Goal: Use online tool/utility: Utilize a website feature to perform a specific function

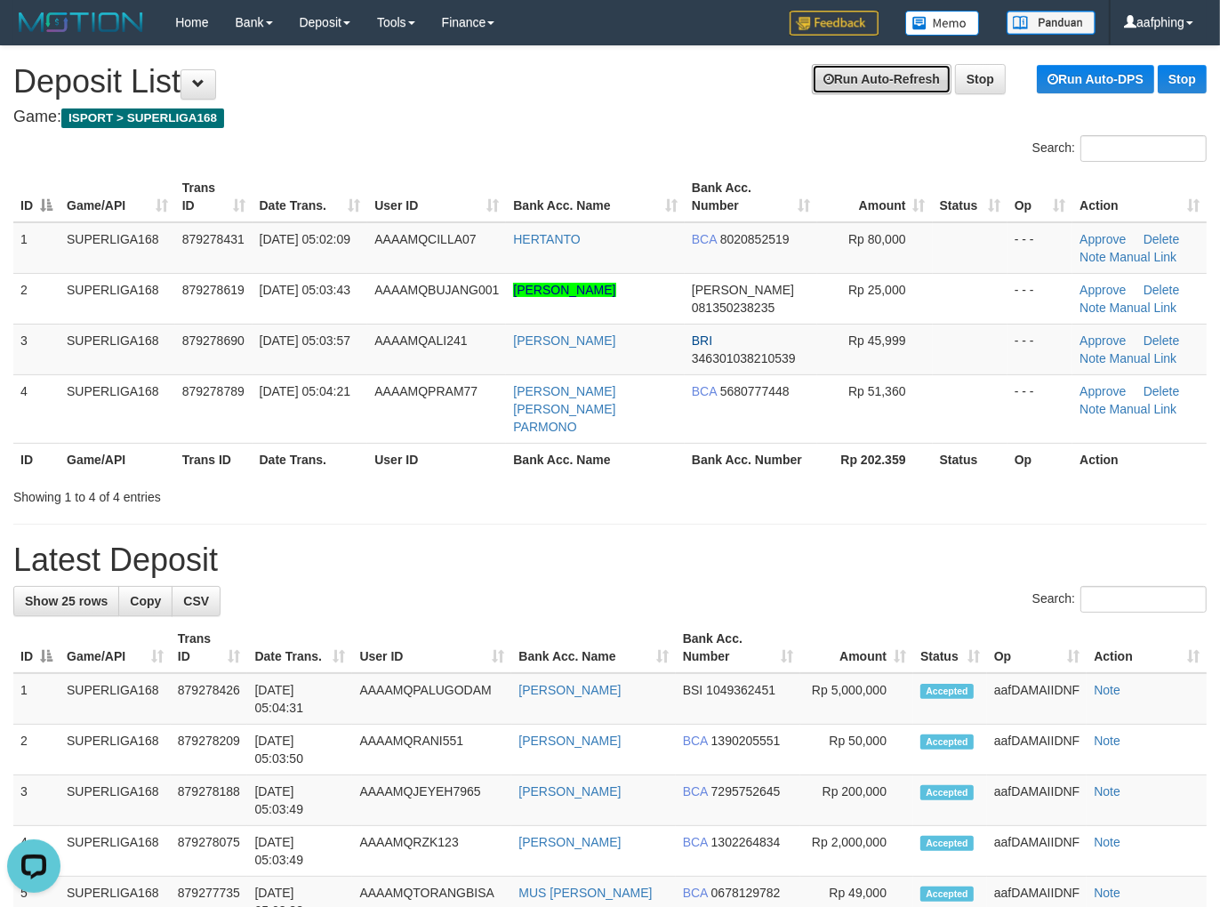
click at [864, 80] on link "Run Auto-Refresh" at bounding box center [882, 79] width 140 height 30
click at [865, 80] on link "Run Auto-Refresh" at bounding box center [882, 79] width 140 height 30
click at [849, 91] on link "Run Auto-Refresh" at bounding box center [882, 79] width 140 height 30
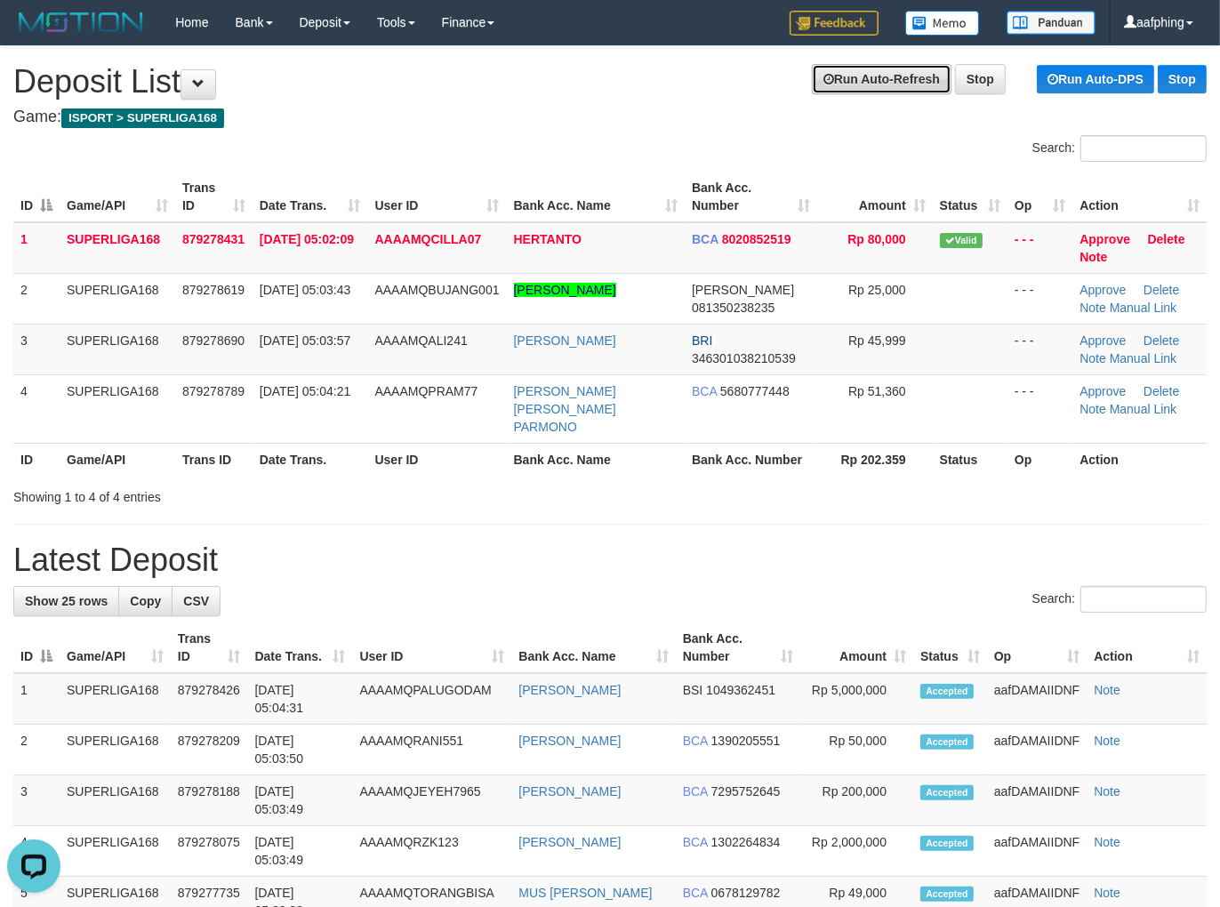
click at [865, 90] on link "Run Auto-Refresh" at bounding box center [882, 79] width 140 height 30
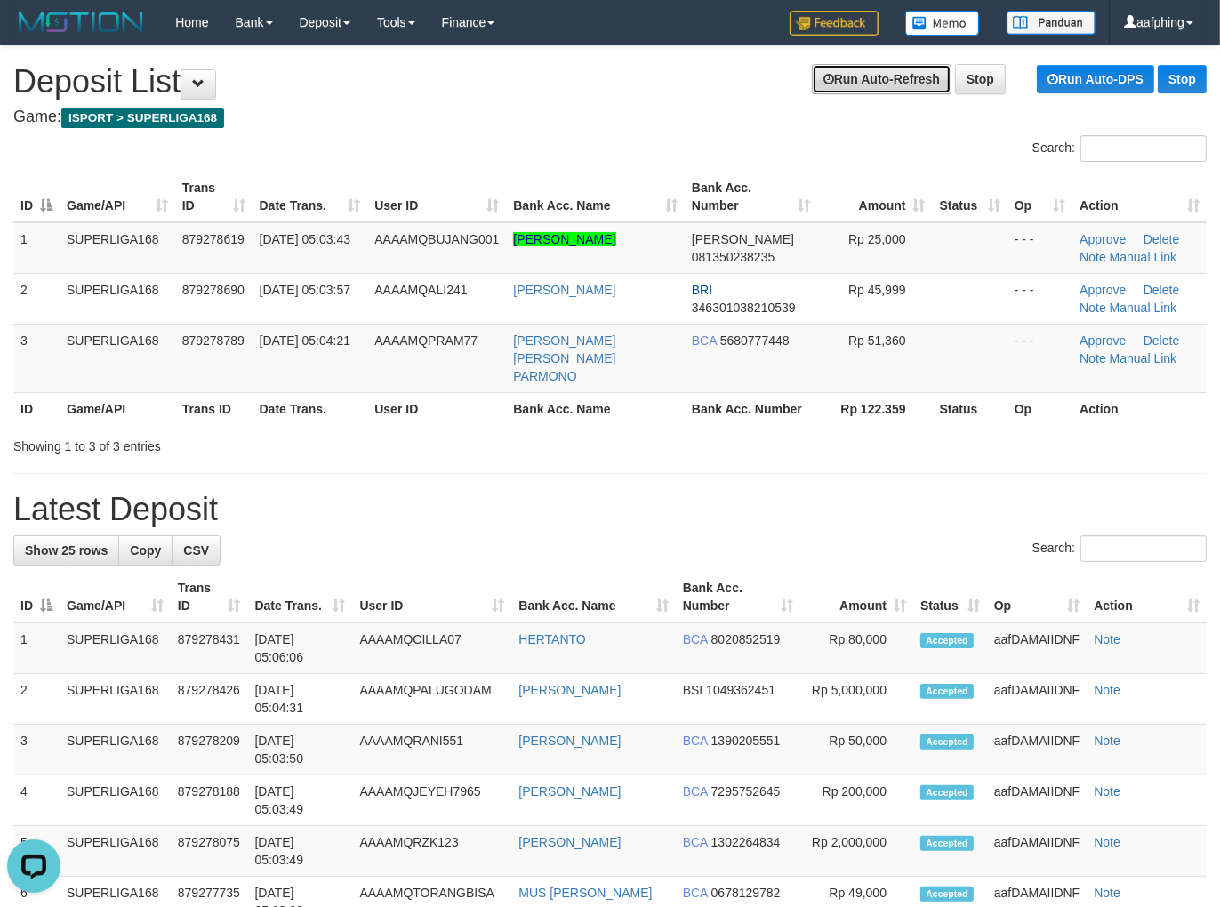
click at [852, 83] on link "Run Auto-Refresh" at bounding box center [882, 79] width 140 height 30
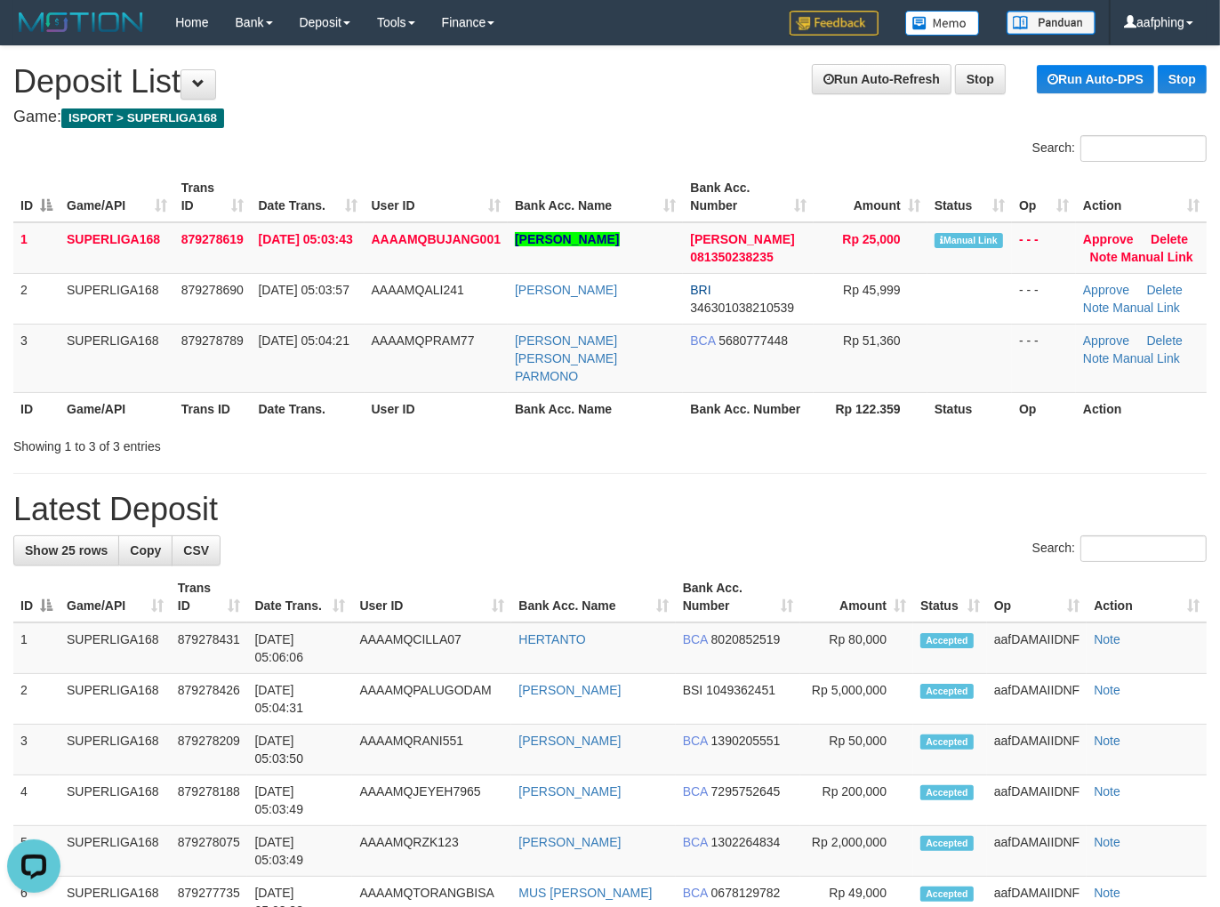
click at [831, 84] on link "Run Auto-Refresh" at bounding box center [882, 79] width 140 height 30
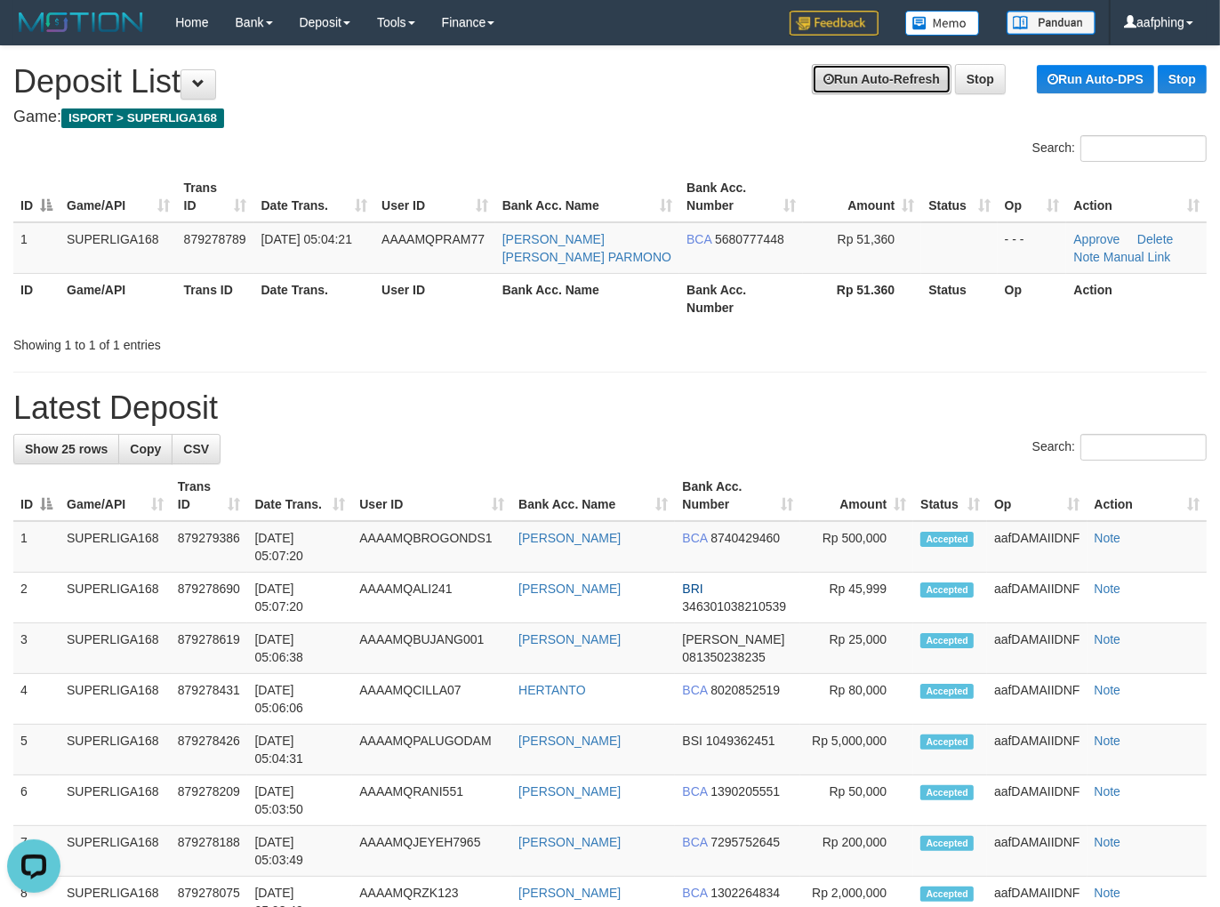
click at [828, 93] on link "Run Auto-Refresh" at bounding box center [882, 79] width 140 height 30
click at [850, 85] on link "Run Auto-Refresh" at bounding box center [882, 79] width 140 height 30
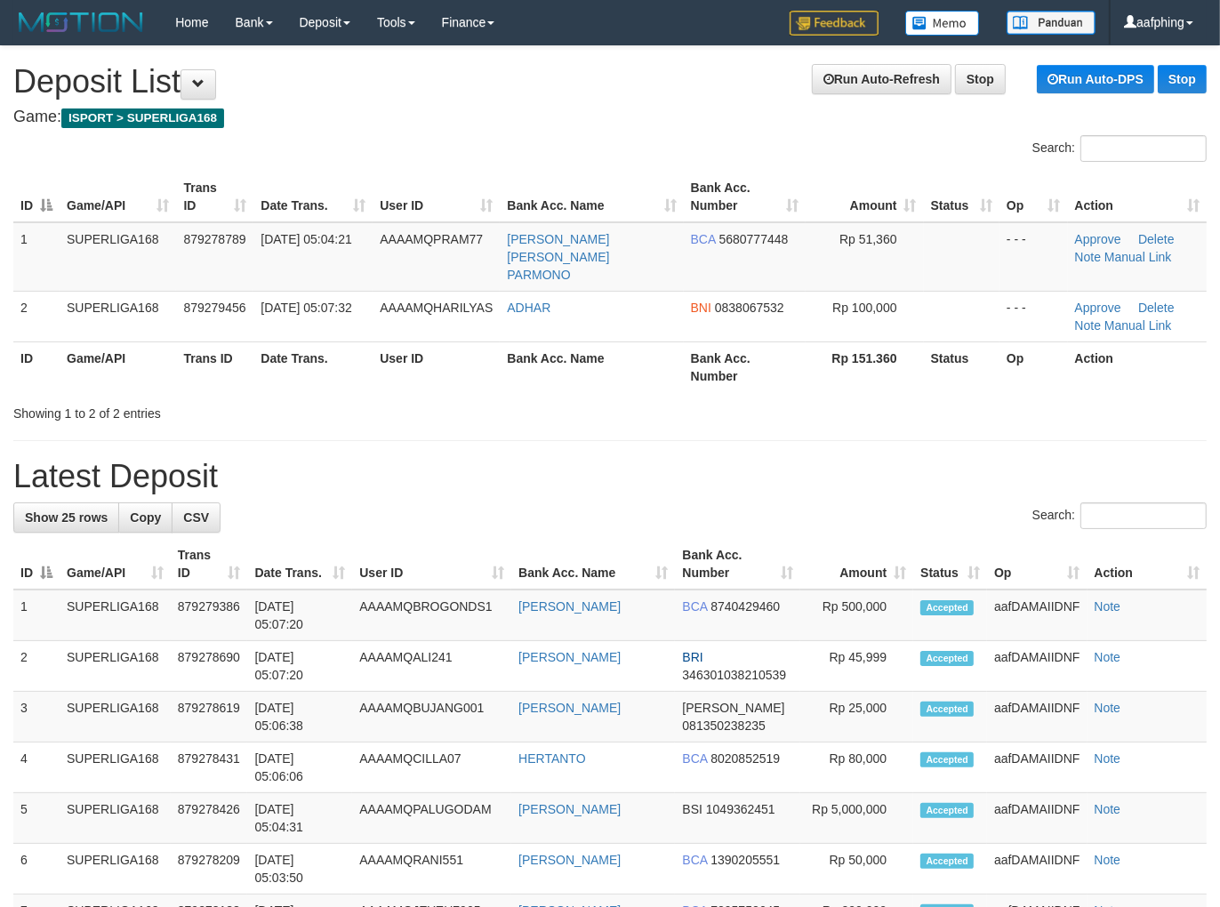
click at [843, 94] on h1 "Run Auto-Refresh Stop Run Auto-DPS Stop Deposit List" at bounding box center [610, 82] width 1194 height 36
click at [849, 94] on h1 "Run Auto-Refresh Stop Run Auto-DPS Stop Deposit List" at bounding box center [610, 82] width 1194 height 36
click at [879, 82] on link "Run Auto-Refresh" at bounding box center [882, 79] width 140 height 30
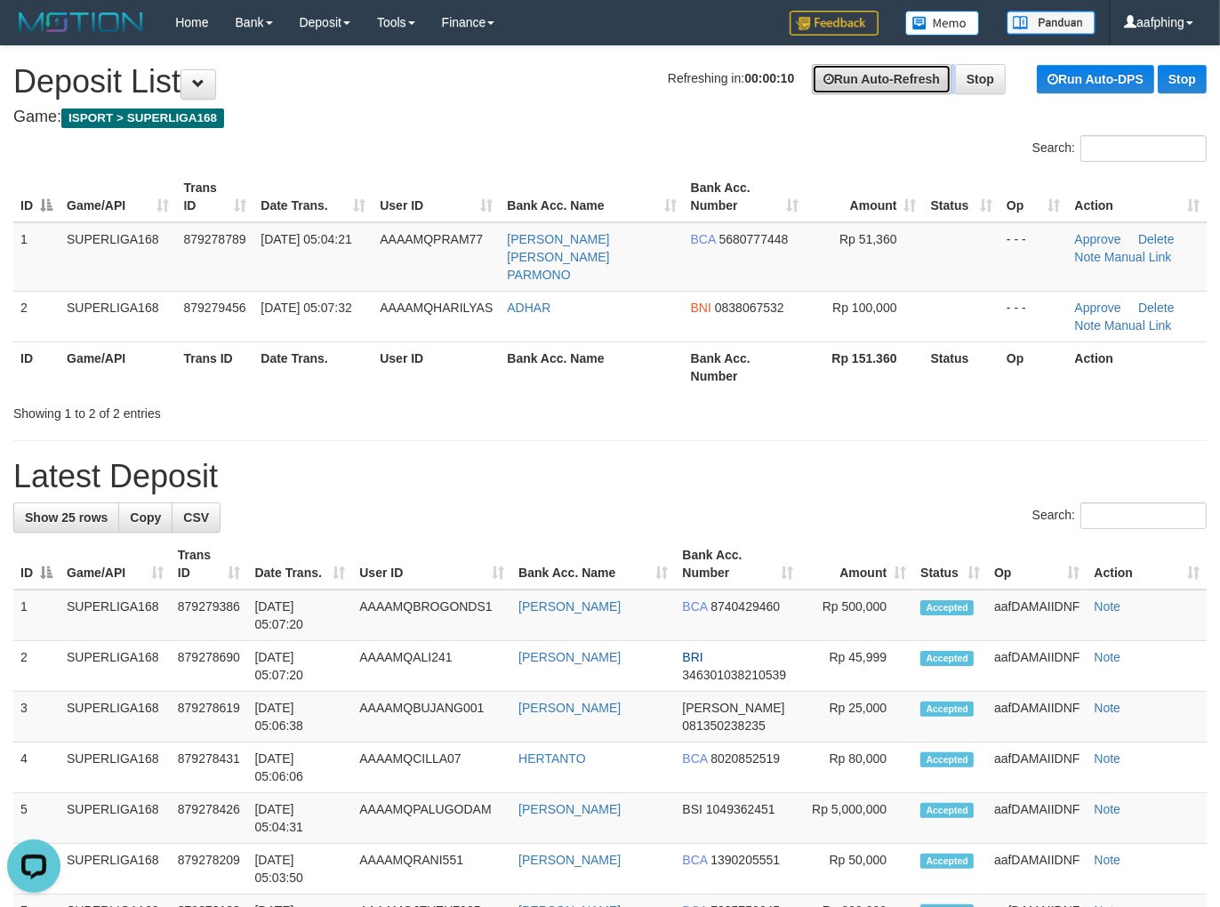
click at [879, 82] on link "Run Auto-Refresh" at bounding box center [882, 79] width 140 height 30
click at [876, 67] on link "Run Auto-Refresh" at bounding box center [882, 79] width 140 height 30
click at [753, 77] on strong "00:00:09" at bounding box center [770, 78] width 50 height 14
click at [831, 78] on link "Run Auto-Refresh" at bounding box center [882, 79] width 140 height 30
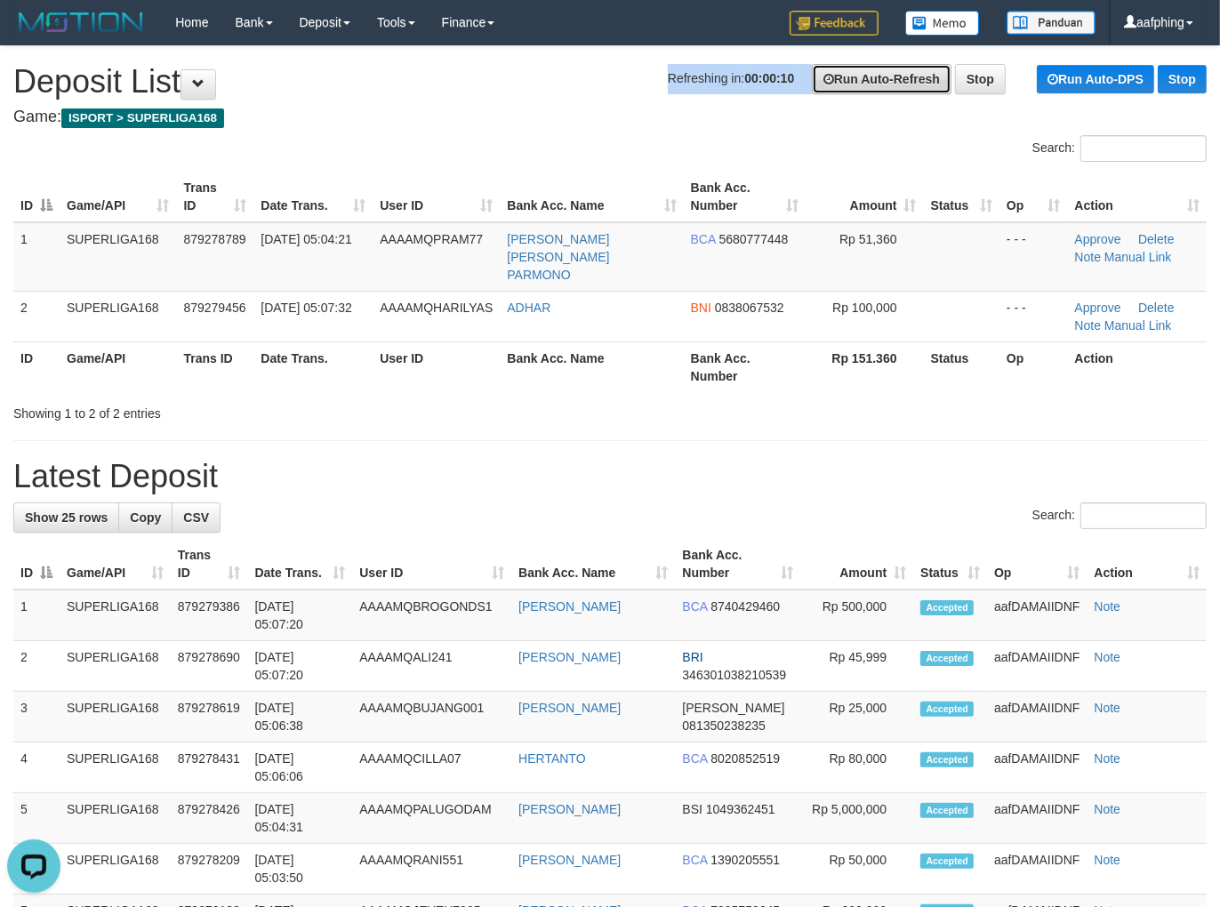
click at [839, 78] on link "Run Auto-Refresh" at bounding box center [882, 79] width 140 height 30
click at [891, 95] on h1 "Run Auto-Refresh Stop Run Auto-DPS Stop Deposit List" at bounding box center [610, 82] width 1194 height 36
click at [900, 82] on link "Run Auto-Refresh" at bounding box center [882, 79] width 140 height 30
click at [890, 85] on link "Run Auto-Refresh" at bounding box center [882, 79] width 140 height 30
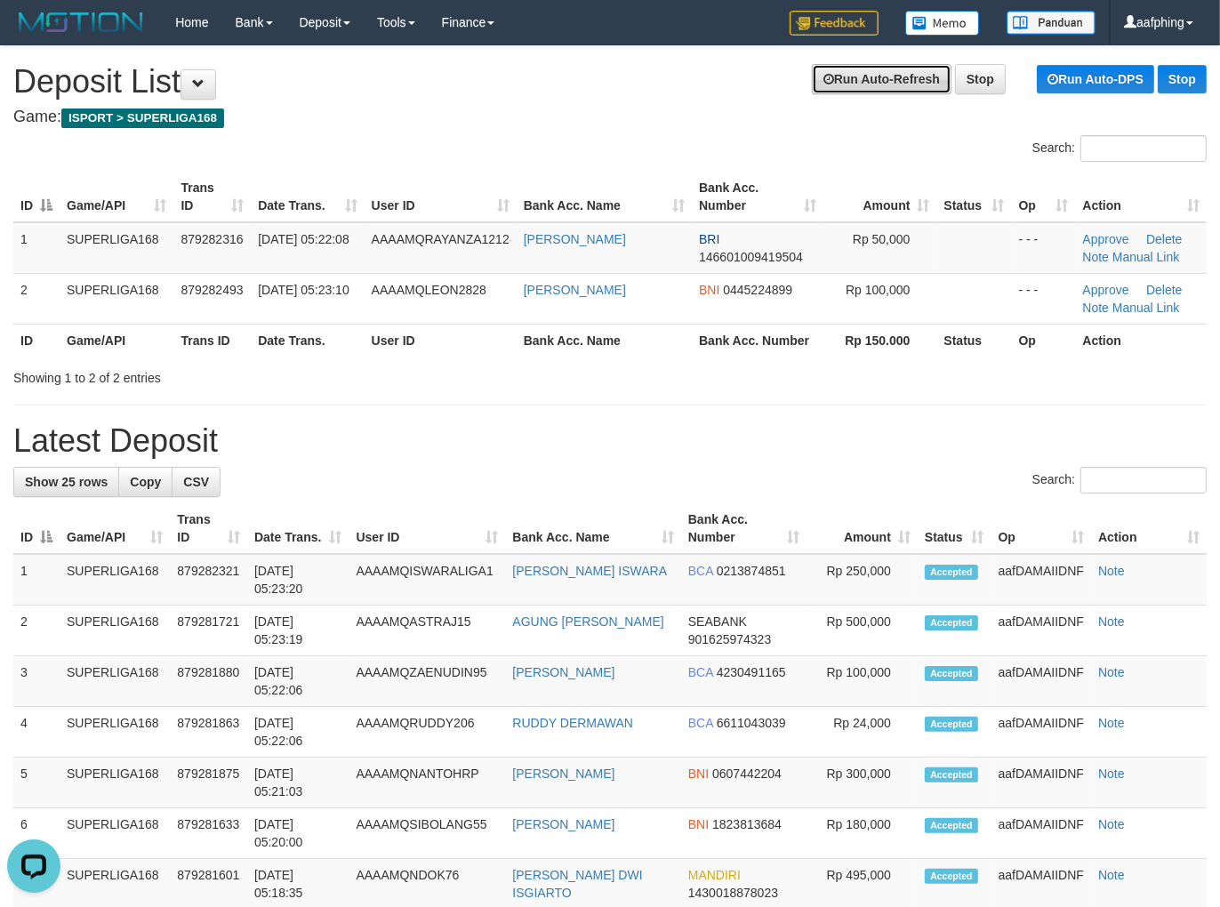
click at [867, 83] on link "Run Auto-Refresh" at bounding box center [882, 79] width 140 height 30
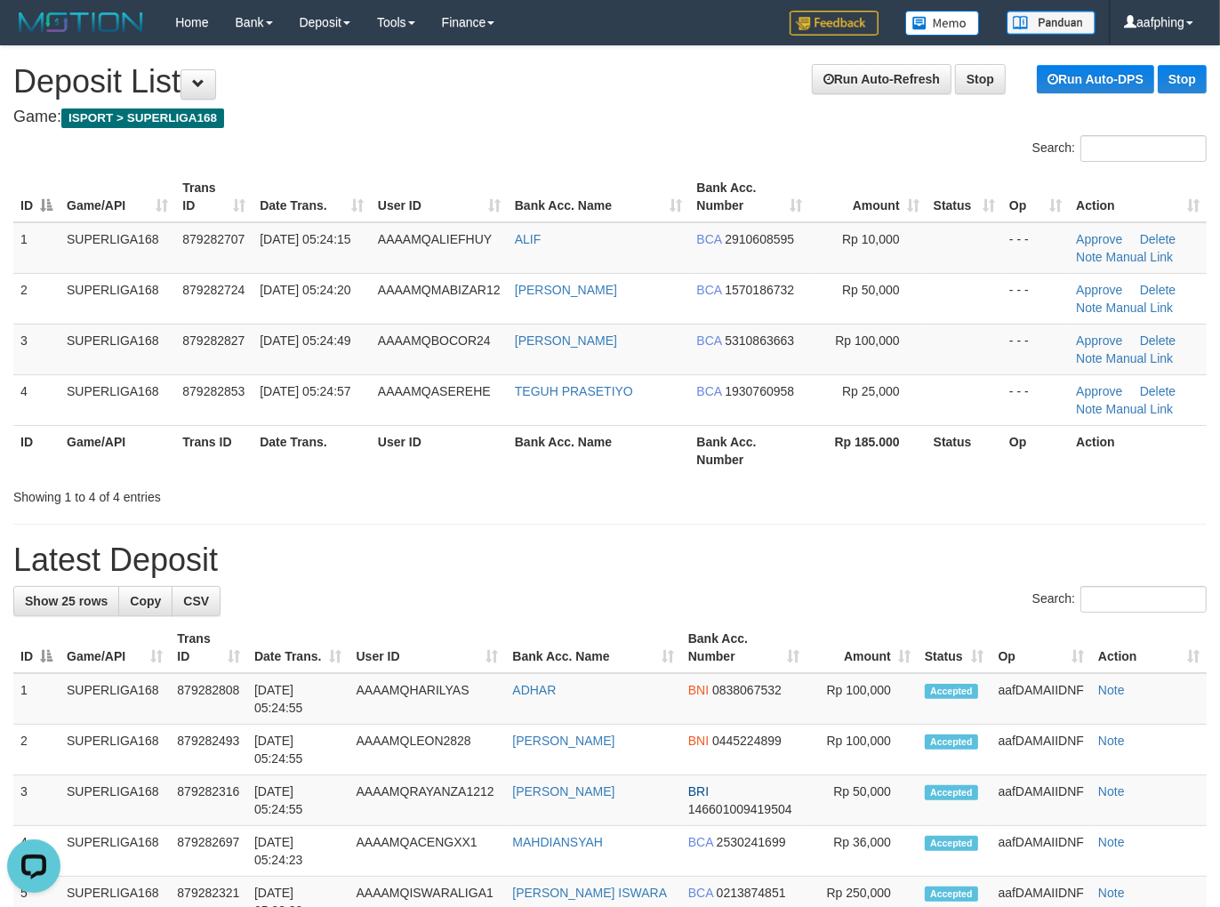
click at [912, 112] on h4 "Game: ISPORT > SUPERLIGA168" at bounding box center [610, 118] width 1194 height 18
click at [895, 93] on link "Run Auto-Refresh" at bounding box center [882, 79] width 140 height 30
click at [857, 81] on link "Run Auto-Refresh" at bounding box center [882, 79] width 140 height 30
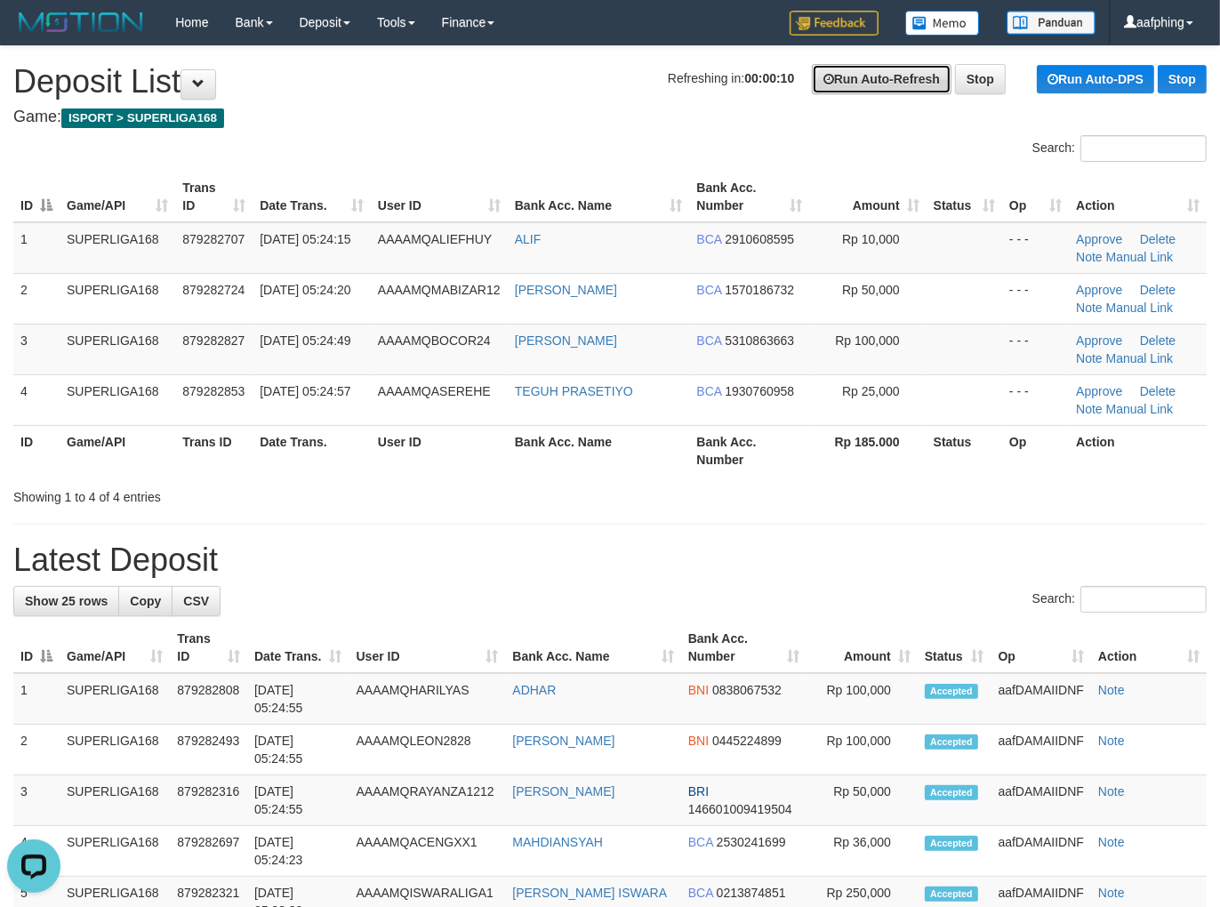
click at [857, 81] on link "Run Auto-Refresh" at bounding box center [882, 79] width 140 height 30
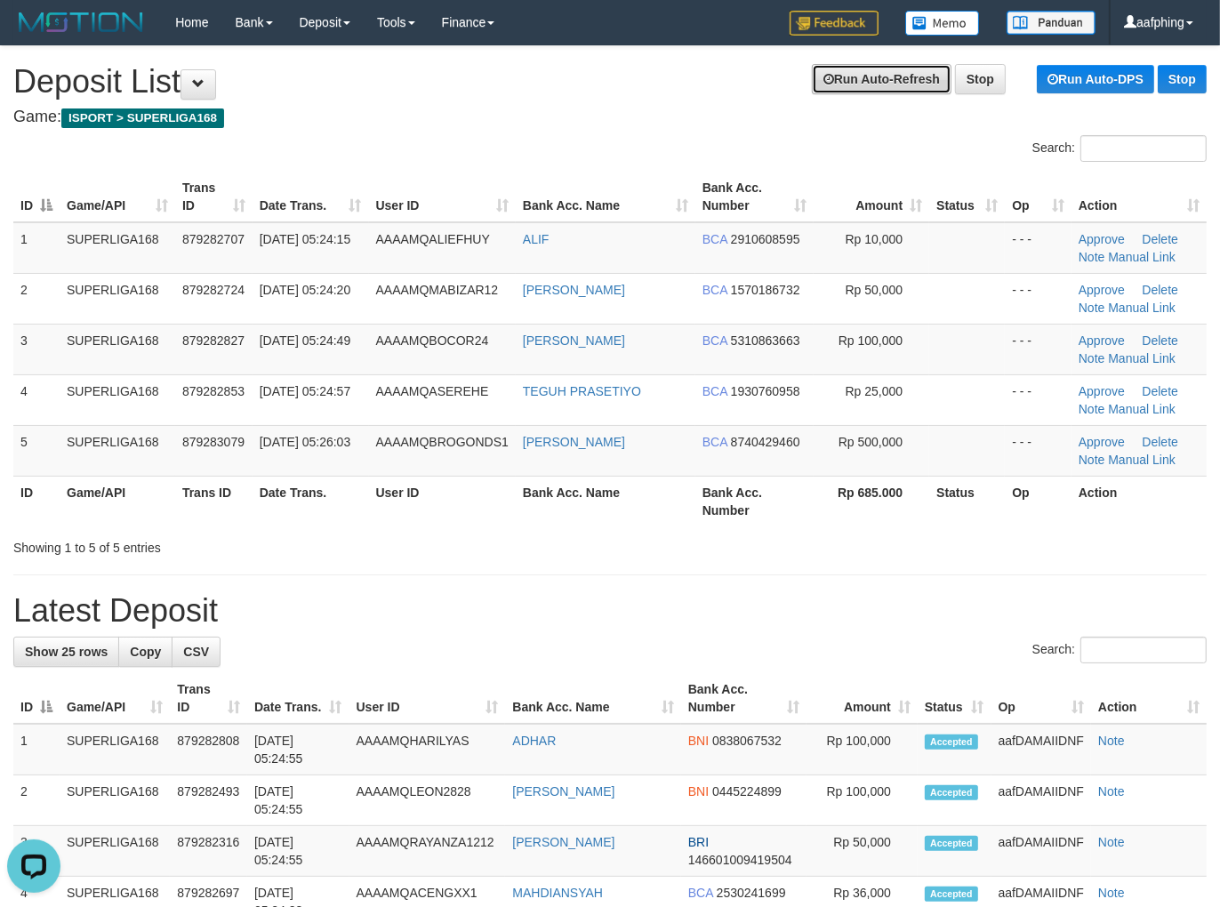
click at [840, 87] on link "Run Auto-Refresh" at bounding box center [882, 79] width 140 height 30
click at [842, 83] on link "Run Auto-Refresh" at bounding box center [882, 79] width 140 height 30
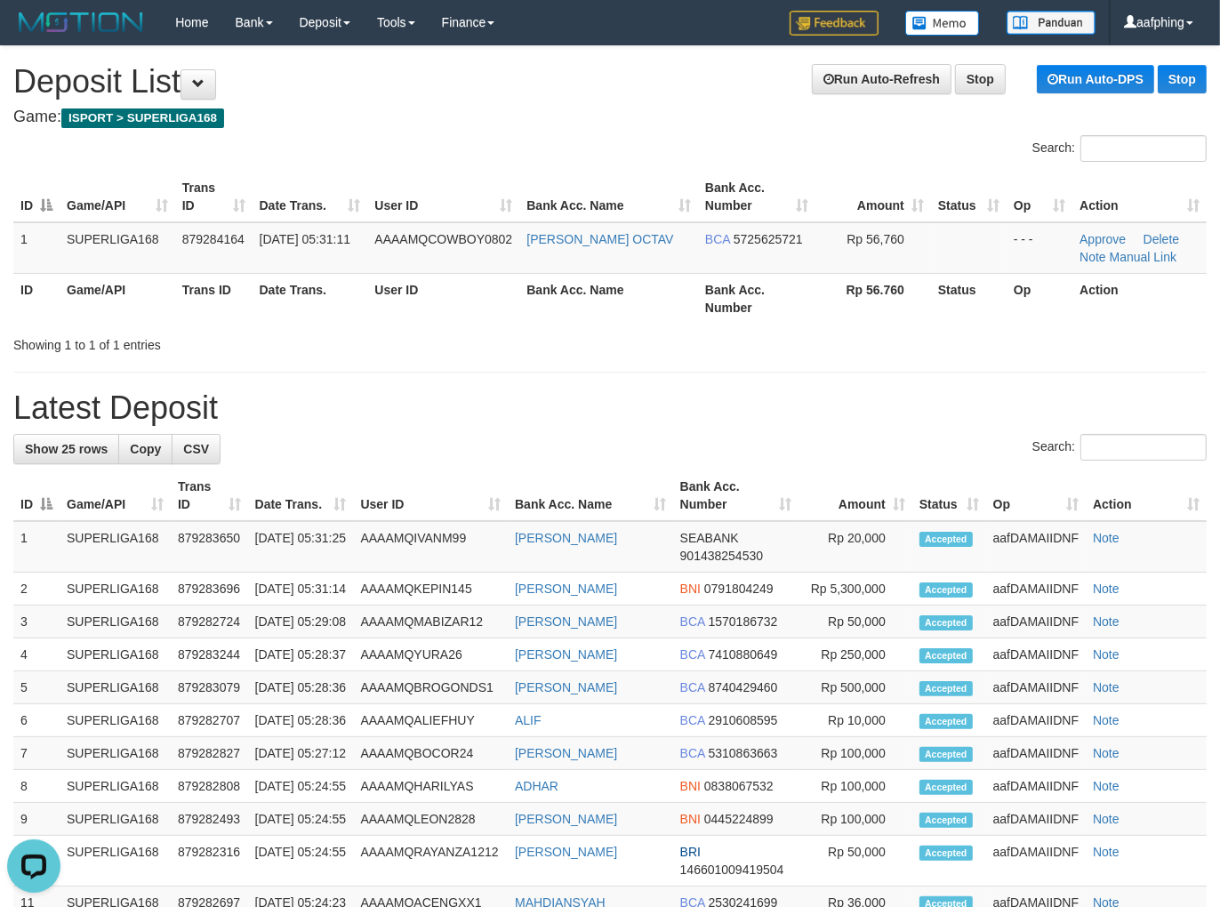
click at [724, 55] on div "**********" at bounding box center [610, 825] width 1220 height 1559
click at [838, 74] on link "Run Auto-Refresh" at bounding box center [882, 79] width 140 height 30
click at [842, 80] on link "Run Auto-Refresh" at bounding box center [882, 79] width 140 height 30
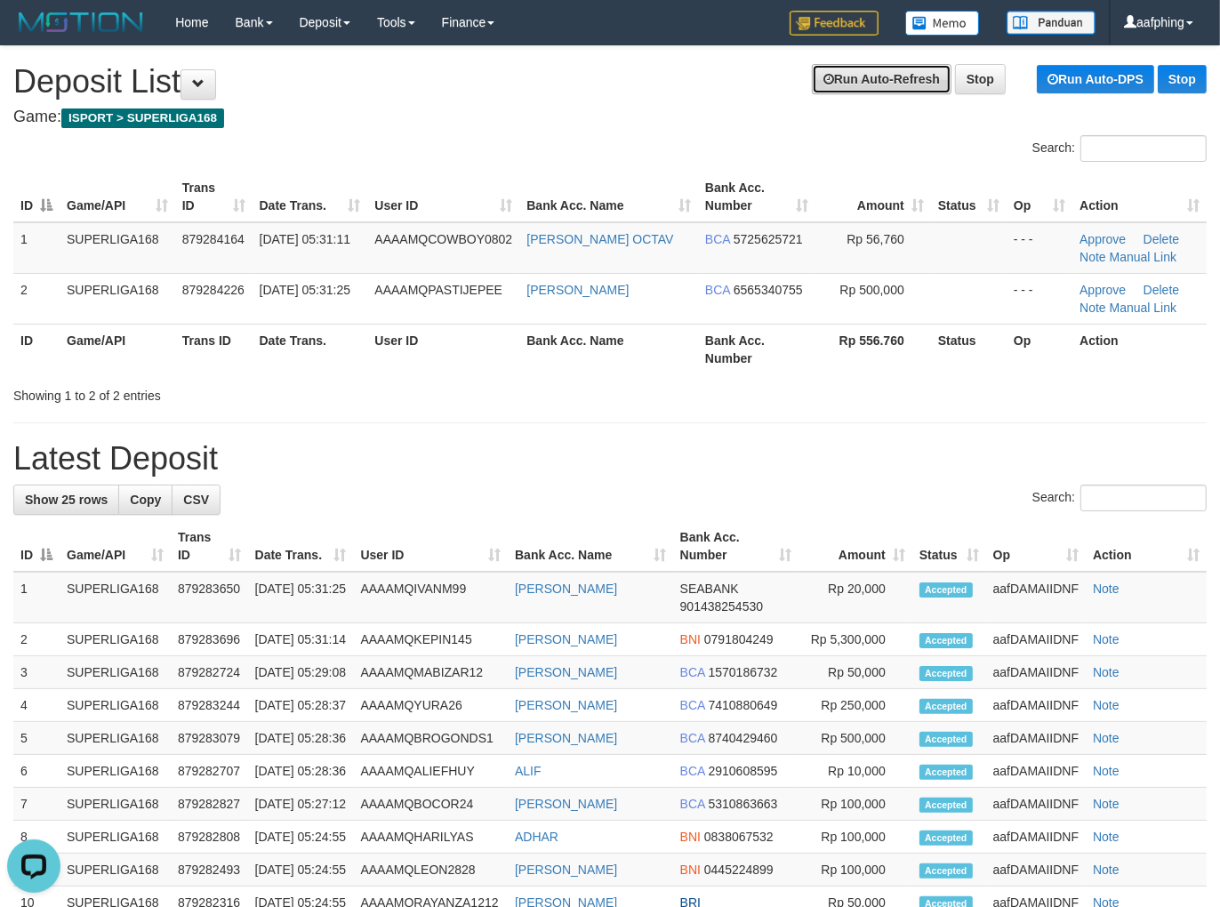
click at [885, 83] on link "Run Auto-Refresh" at bounding box center [882, 79] width 140 height 30
drag, startPoint x: 699, startPoint y: 76, endPoint x: 840, endPoint y: 93, distance: 141.6
click at [707, 75] on span "Refreshing in: 00:00:07" at bounding box center [731, 78] width 126 height 14
click at [840, 93] on link "Run Auto-Refresh" at bounding box center [882, 79] width 140 height 30
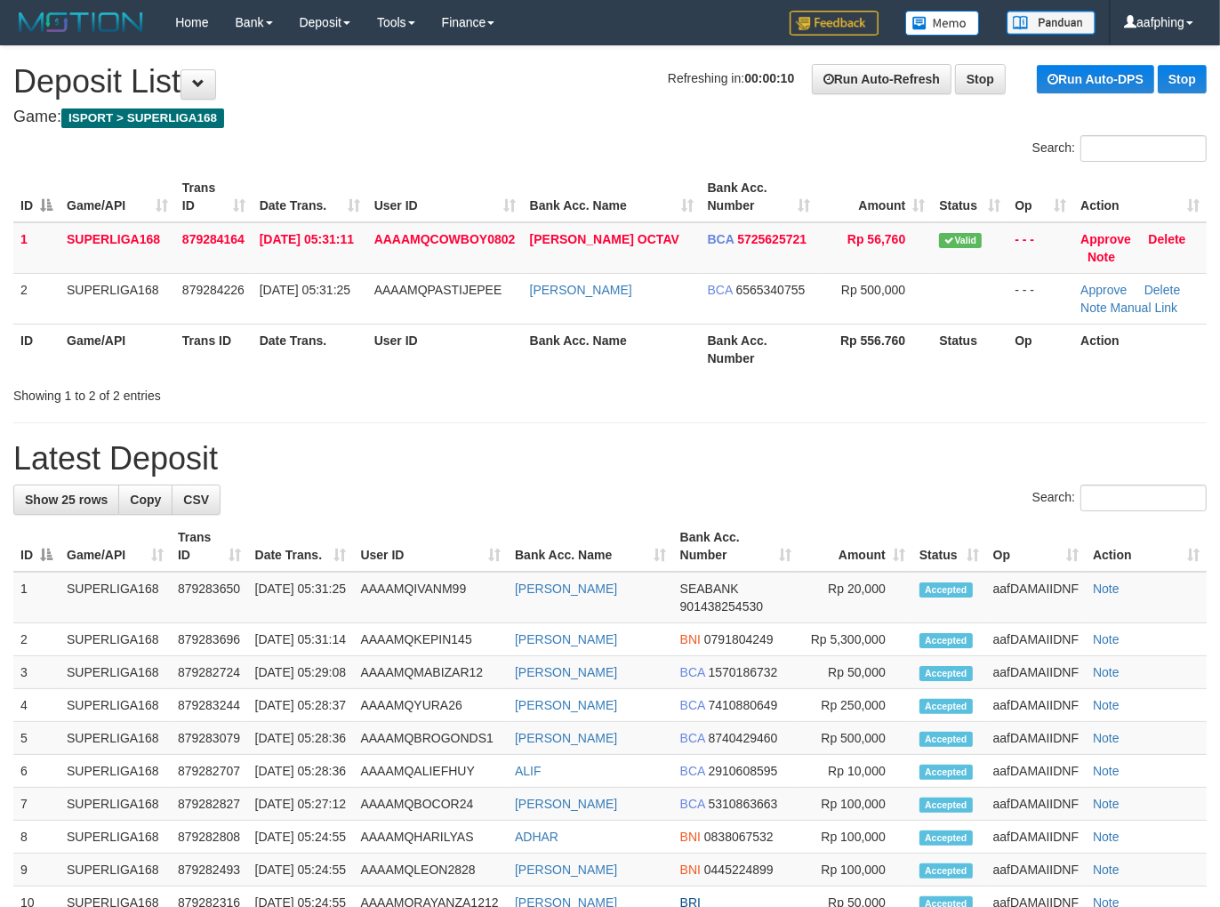
click at [832, 109] on h4 "Game: ISPORT > SUPERLIGA168" at bounding box center [610, 118] width 1194 height 18
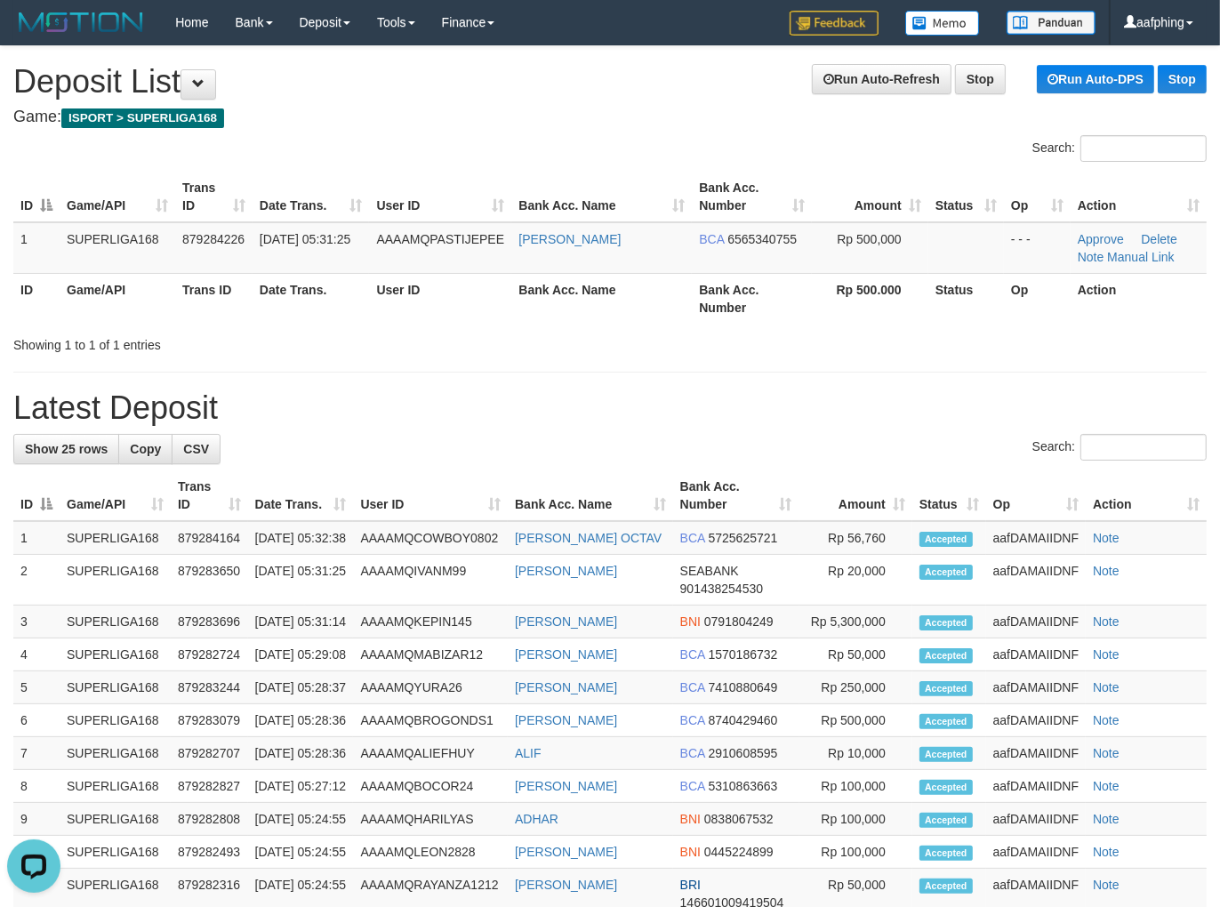
click at [745, 81] on h1 "Run Auto-Refresh Stop Run Auto-DPS Stop Deposit List" at bounding box center [610, 82] width 1194 height 36
click at [846, 71] on link "Run Auto-Refresh" at bounding box center [882, 79] width 140 height 30
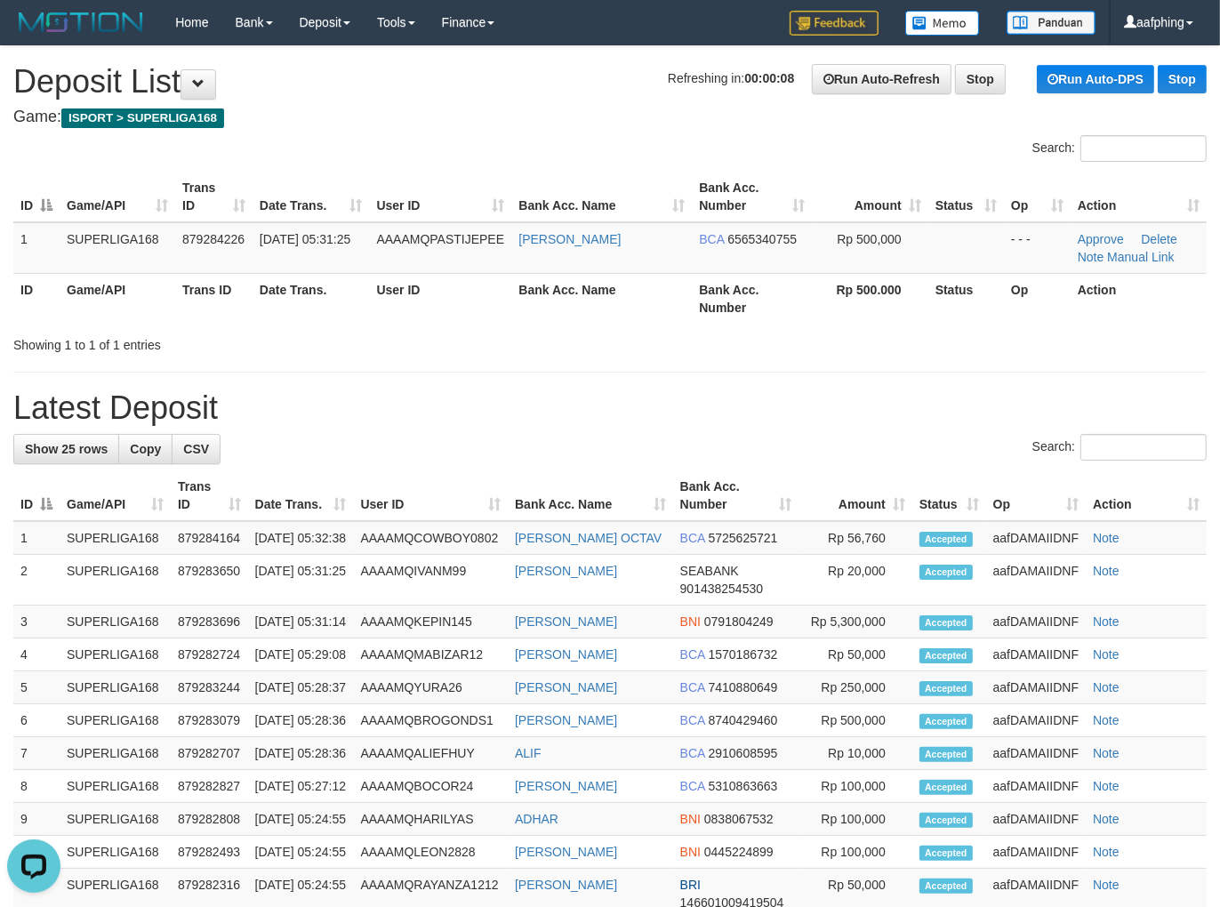
click at [810, 63] on div "**********" at bounding box center [610, 808] width 1220 height 1524
click at [861, 67] on link "Run Auto-Refresh" at bounding box center [882, 79] width 140 height 30
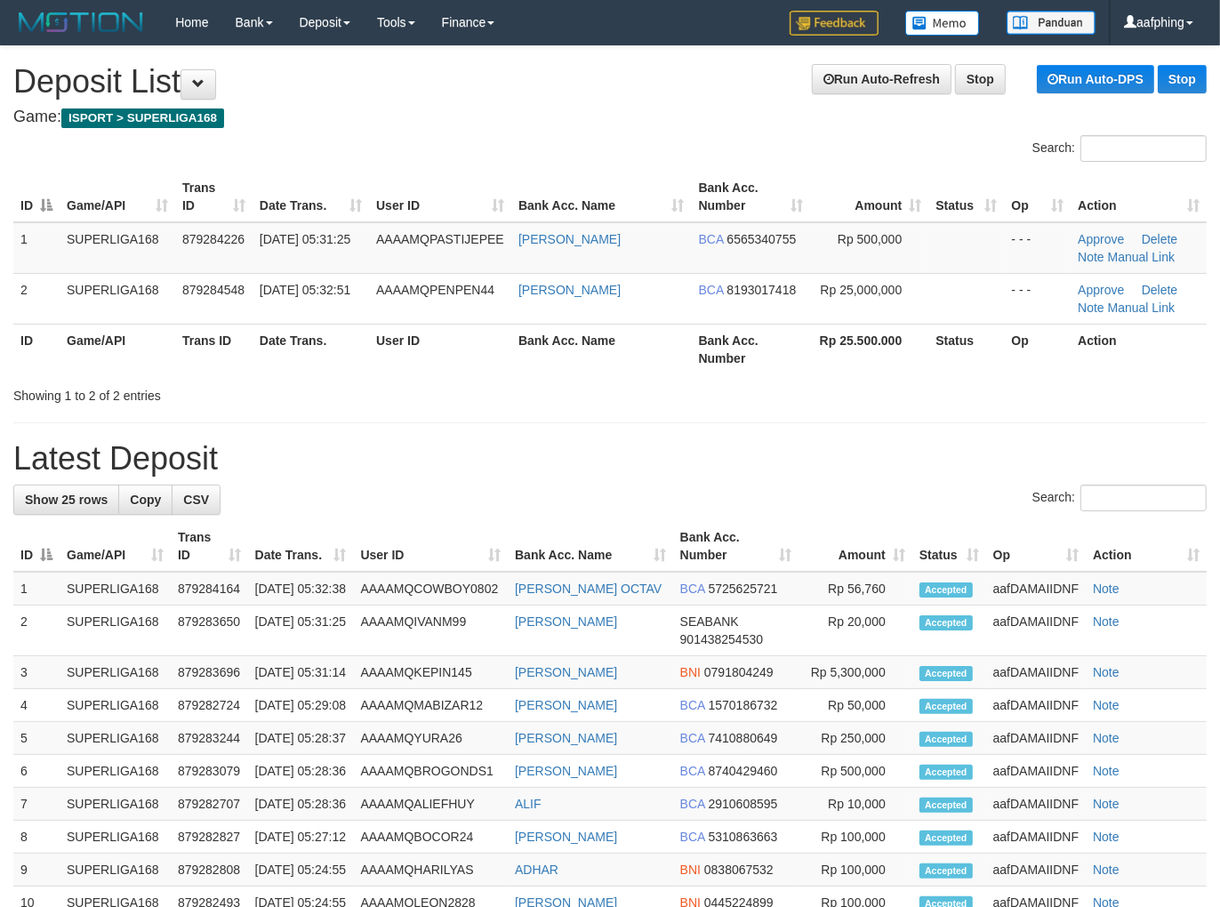
drag, startPoint x: 756, startPoint y: 94, endPoint x: 769, endPoint y: 93, distance: 12.6
click at [761, 95] on h1 "Run Auto-Refresh Stop Run Auto-DPS Stop Deposit List" at bounding box center [610, 82] width 1194 height 36
click at [873, 80] on link "Run Auto-Refresh" at bounding box center [882, 79] width 140 height 30
click at [829, 85] on link "Run Auto-Refresh" at bounding box center [882, 79] width 140 height 30
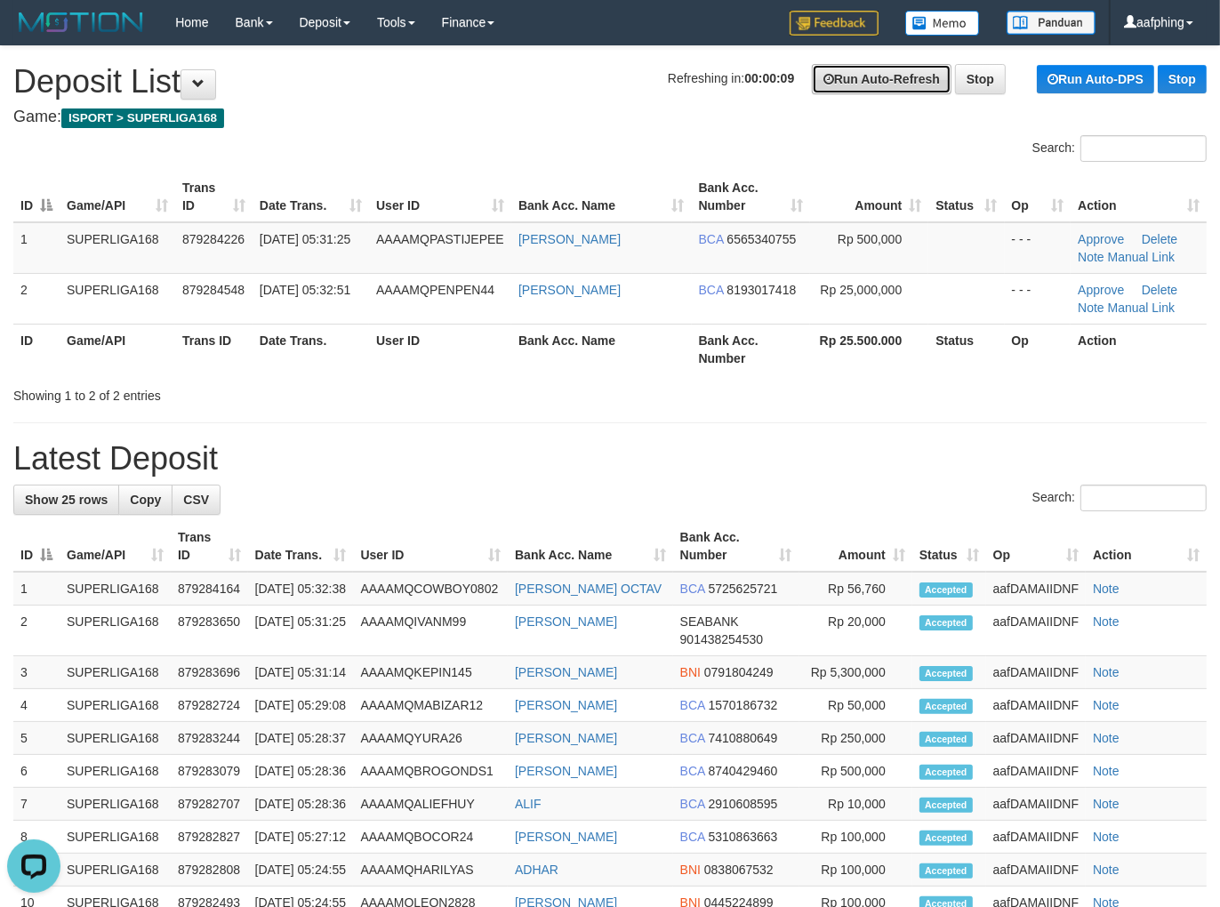
click at [849, 85] on link "Run Auto-Refresh" at bounding box center [882, 79] width 140 height 30
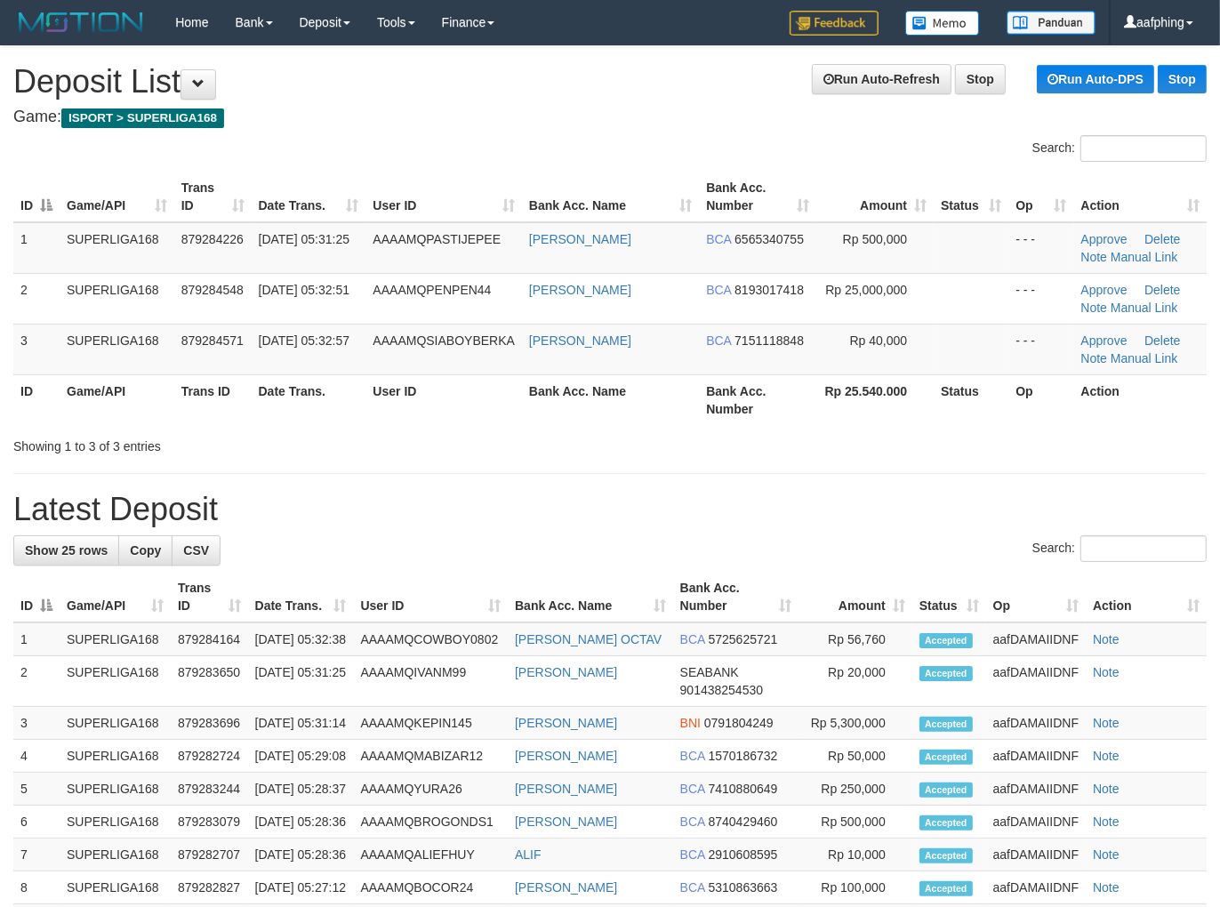
drag, startPoint x: 737, startPoint y: 99, endPoint x: 797, endPoint y: 90, distance: 61.1
click at [740, 98] on h1 "Run Auto-Refresh Stop Run Auto-DPS Stop Deposit List" at bounding box center [610, 82] width 1194 height 36
click at [825, 78] on icon at bounding box center [829, 79] width 11 height 12
click at [661, 127] on div "**********" at bounding box center [610, 858] width 1220 height 1625
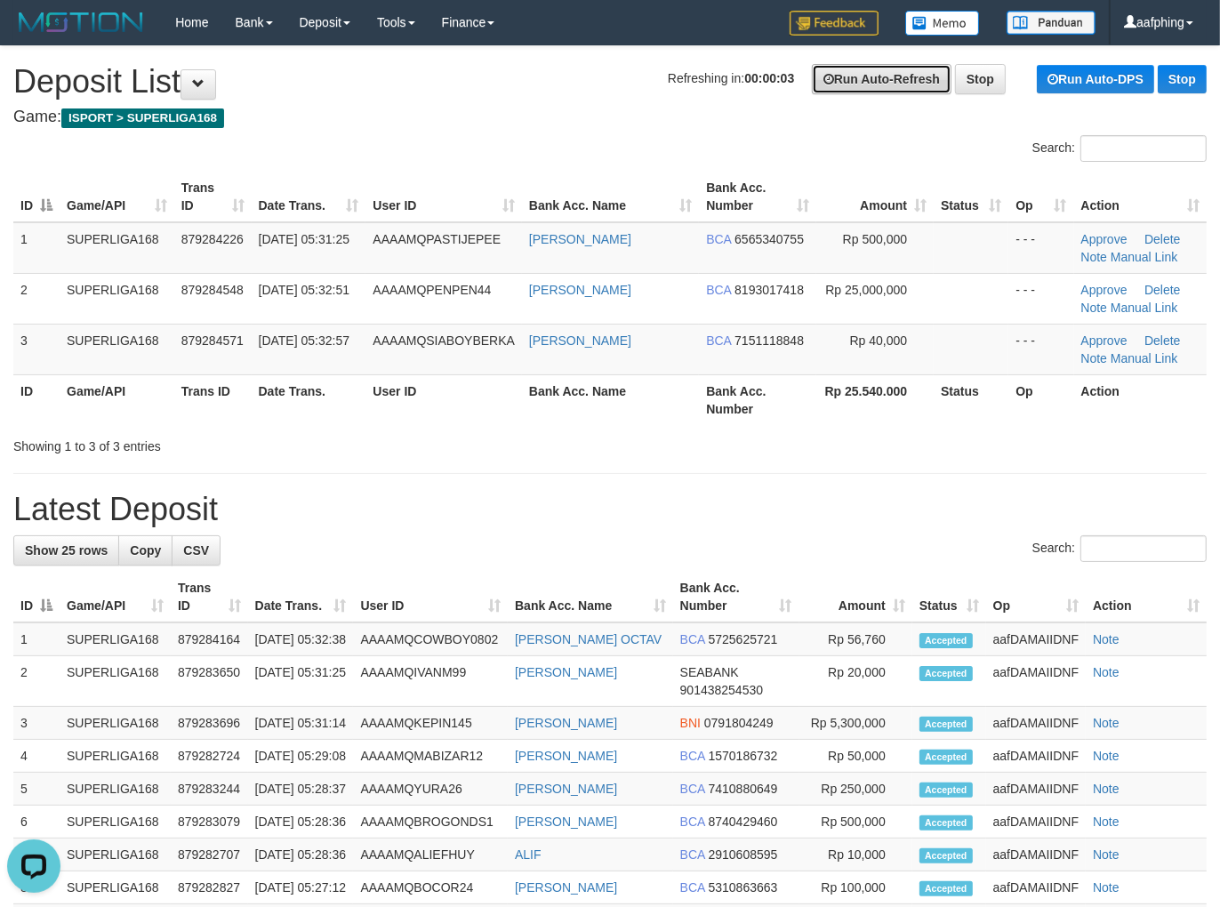
click at [821, 90] on link "Run Auto-Refresh" at bounding box center [882, 79] width 140 height 30
drag, startPoint x: 821, startPoint y: 90, endPoint x: 903, endPoint y: 102, distance: 82.8
click at [822, 90] on link "Run Auto-Refresh" at bounding box center [882, 79] width 140 height 30
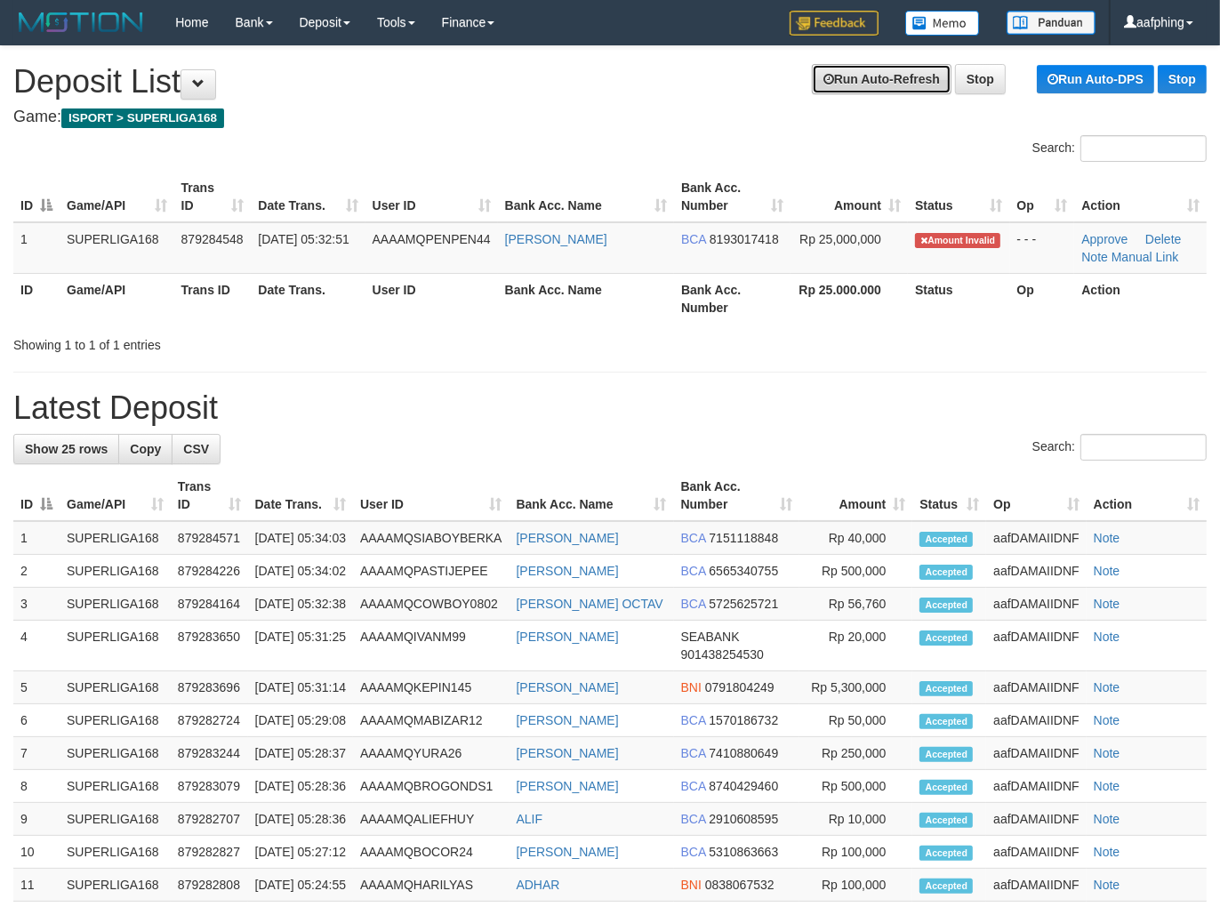
click at [890, 73] on link "Run Auto-Refresh" at bounding box center [882, 79] width 140 height 30
click at [841, 75] on link "Run Auto-Refresh" at bounding box center [882, 79] width 140 height 30
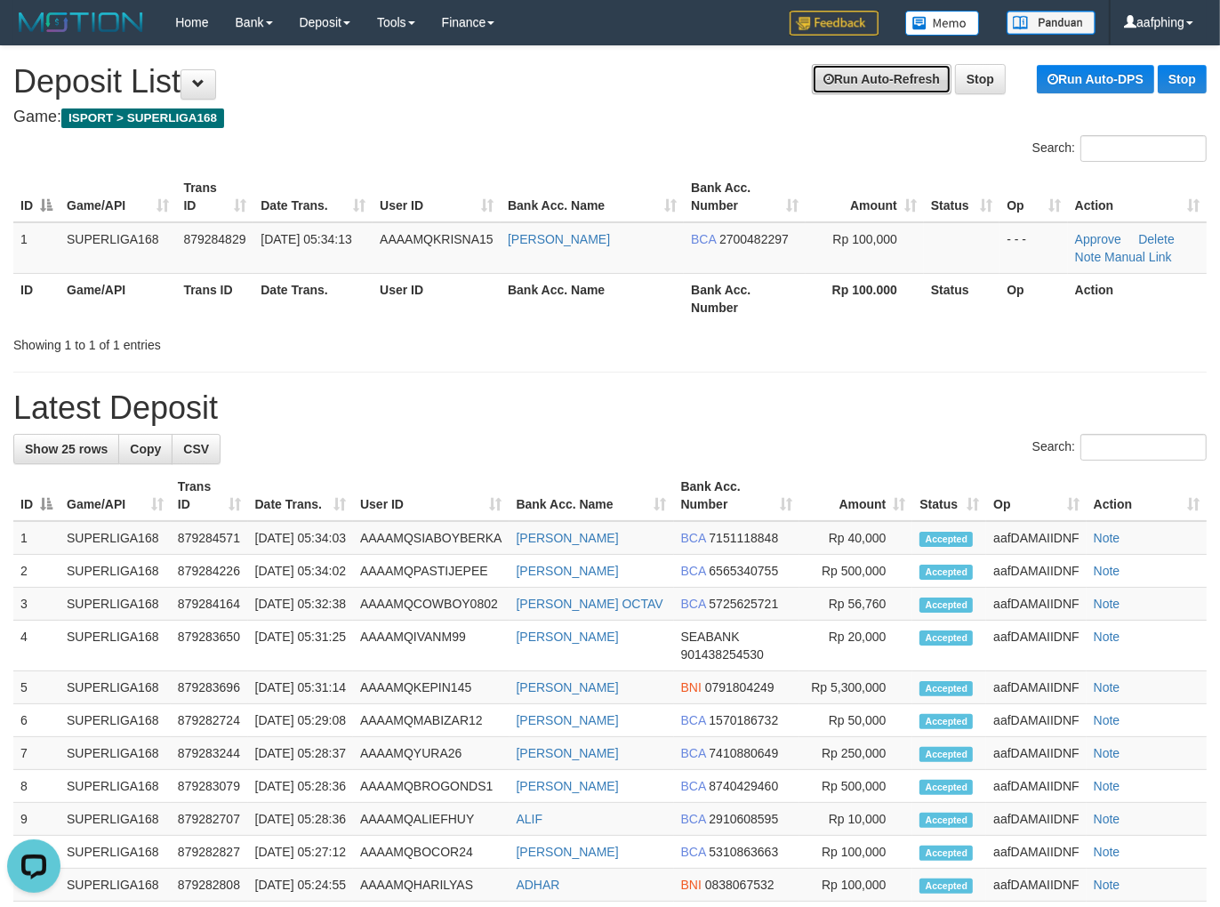
click at [812, 75] on link "Run Auto-Refresh" at bounding box center [882, 79] width 140 height 30
click at [812, 73] on link "Run Auto-Refresh" at bounding box center [882, 79] width 140 height 30
click at [867, 60] on div "**********" at bounding box center [610, 808] width 1220 height 1524
click at [865, 71] on link "Run Auto-Refresh" at bounding box center [882, 79] width 140 height 30
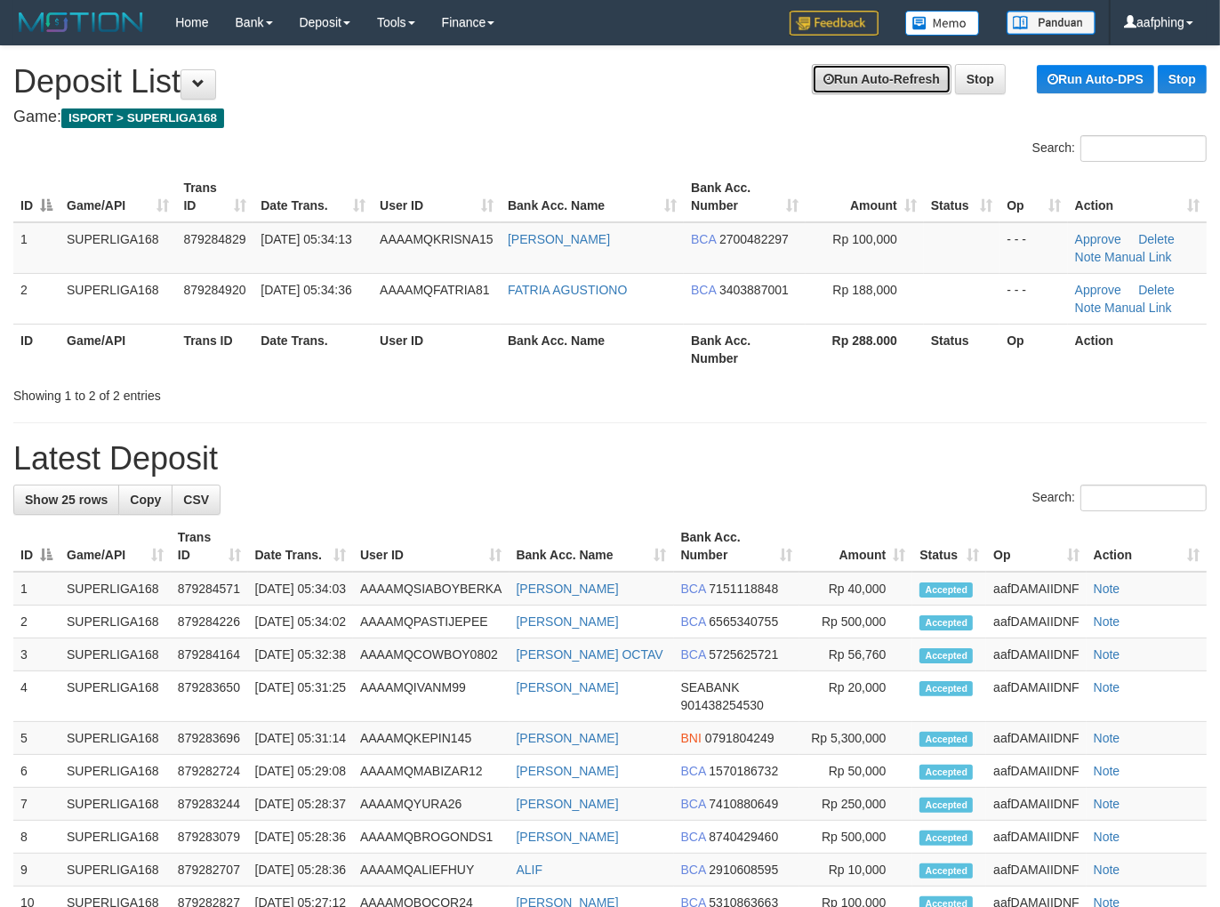
click at [842, 80] on link "Run Auto-Refresh" at bounding box center [882, 79] width 140 height 30
click at [843, 78] on link "Run Auto-Refresh" at bounding box center [882, 79] width 140 height 30
click at [930, 91] on link "Run Auto-Refresh" at bounding box center [882, 79] width 140 height 30
click at [909, 85] on link "Run Auto-Refresh" at bounding box center [882, 79] width 140 height 30
click at [902, 74] on link "Run Auto-Refresh" at bounding box center [882, 79] width 140 height 30
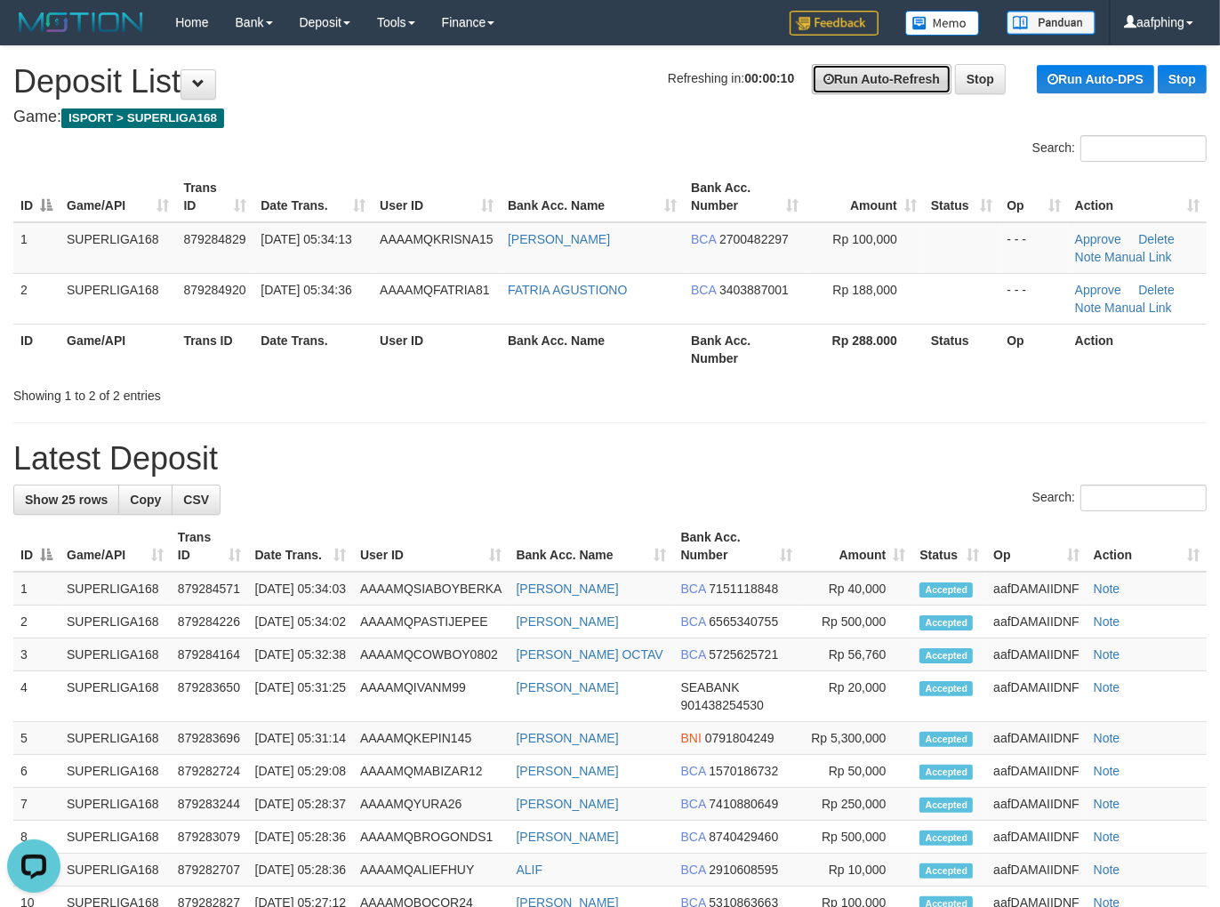
click at [902, 74] on link "Run Auto-Refresh" at bounding box center [882, 79] width 140 height 30
click at [928, 82] on link "Run Auto-Refresh" at bounding box center [882, 79] width 140 height 30
click at [902, 80] on link "Run Auto-Refresh" at bounding box center [882, 79] width 140 height 30
click at [769, 78] on strong "00:00:07" at bounding box center [770, 78] width 50 height 14
click at [797, 78] on div "Refreshing in: 00:00:07 Run Auto-Refresh Stop Run Auto-DPS Stop" at bounding box center [937, 79] width 539 height 30
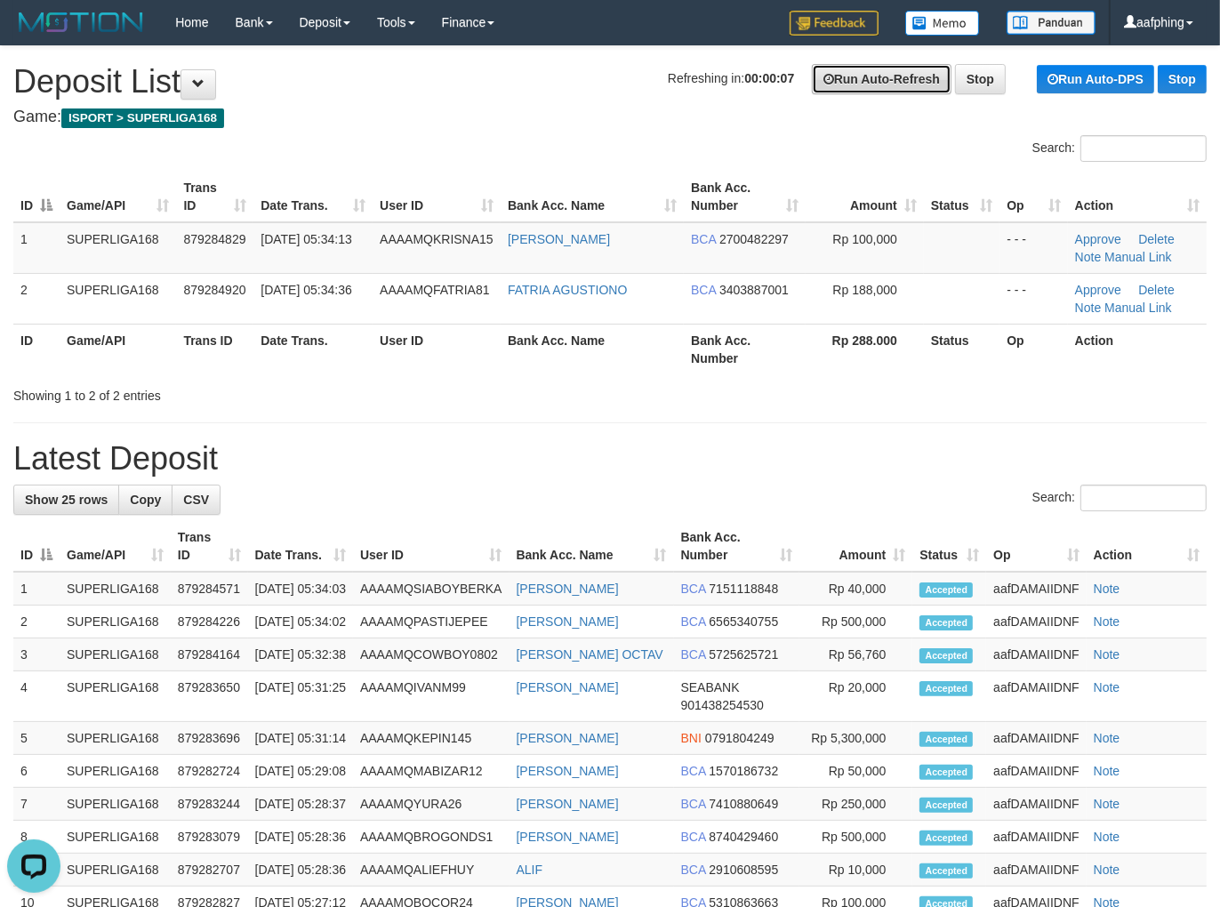
click at [850, 85] on link "Run Auto-Refresh" at bounding box center [882, 79] width 140 height 30
click at [920, 80] on link "Run Auto-Refresh" at bounding box center [882, 79] width 140 height 30
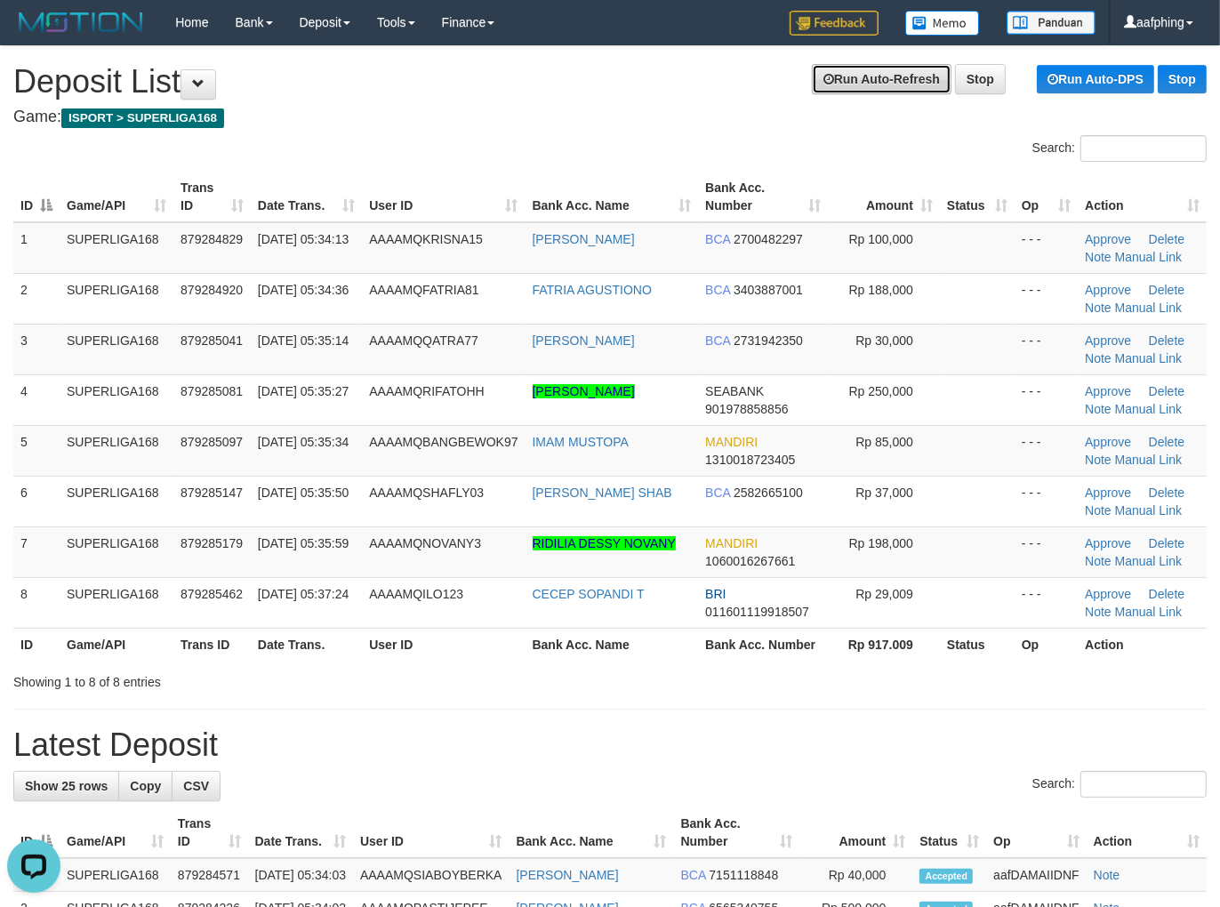
click at [838, 73] on link "Run Auto-Refresh" at bounding box center [882, 79] width 140 height 30
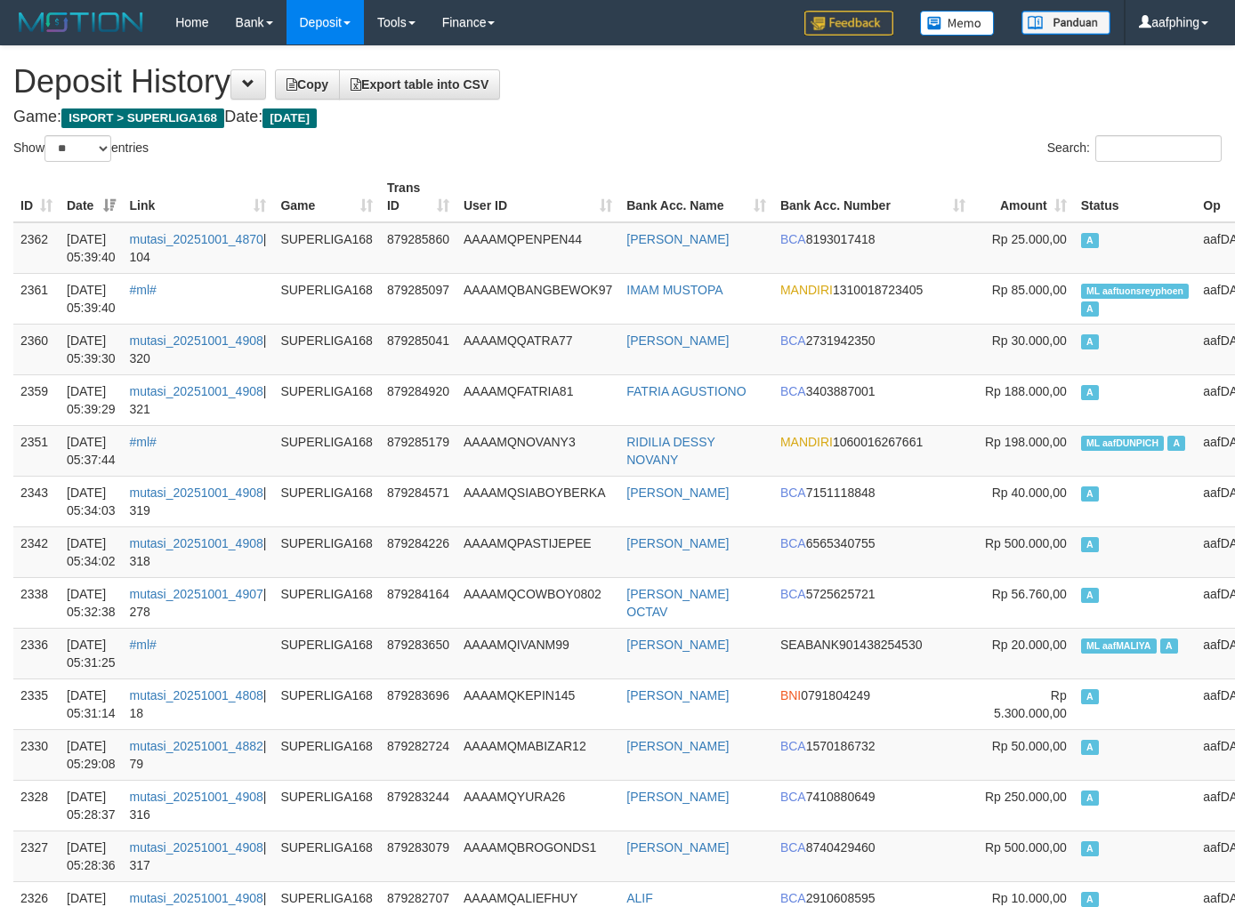
select select "**"
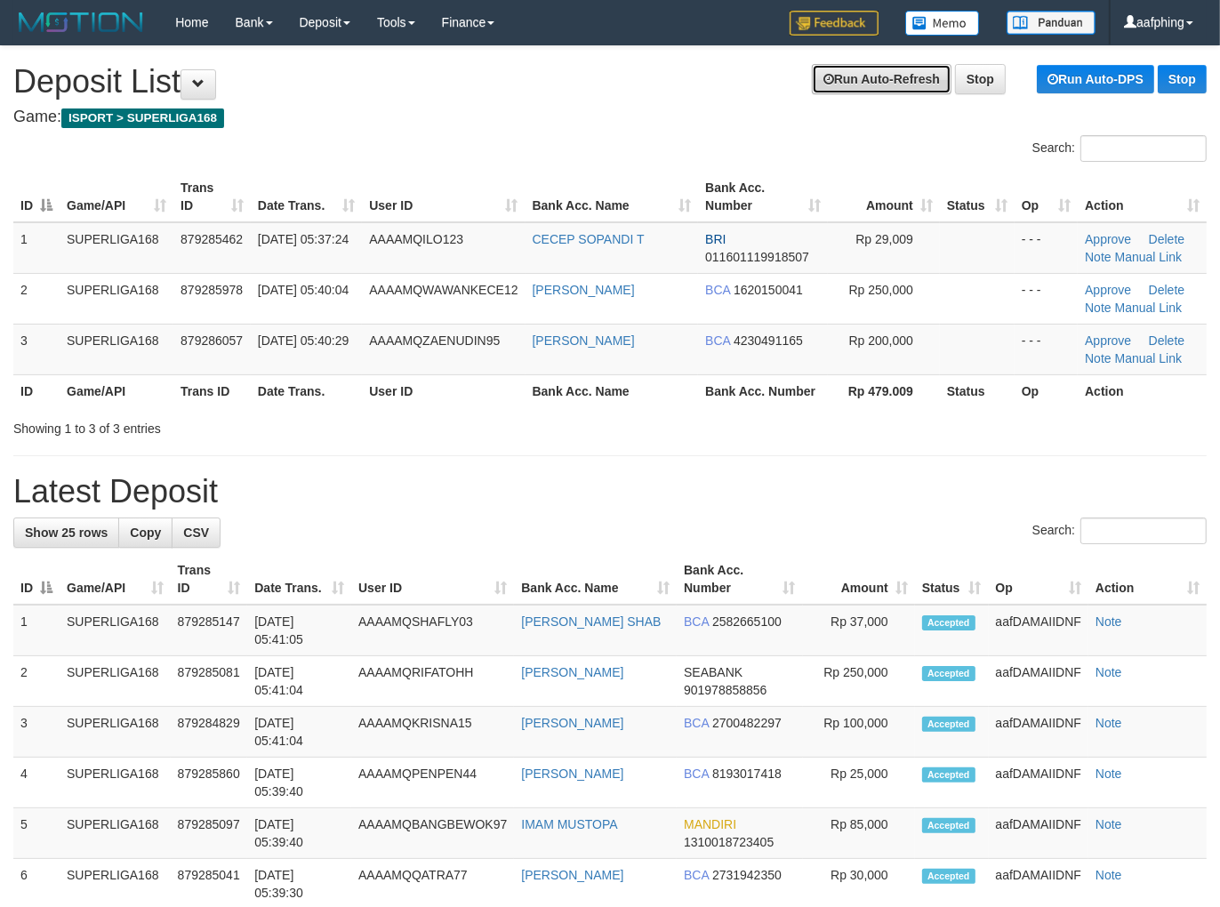
click at [828, 77] on link "Run Auto-Refresh" at bounding box center [882, 79] width 140 height 30
click at [850, 82] on link "Run Auto-Refresh" at bounding box center [882, 79] width 140 height 30
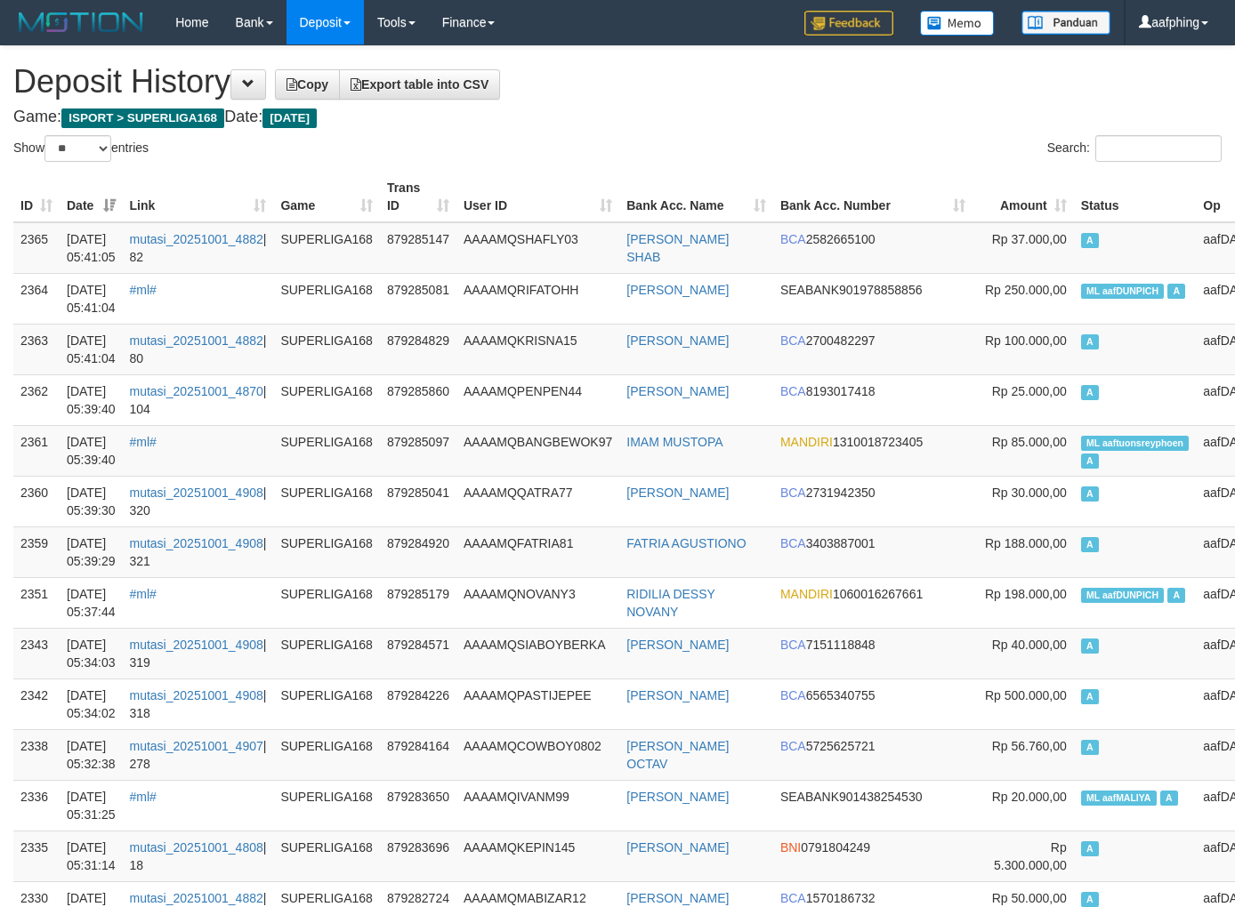
select select "**"
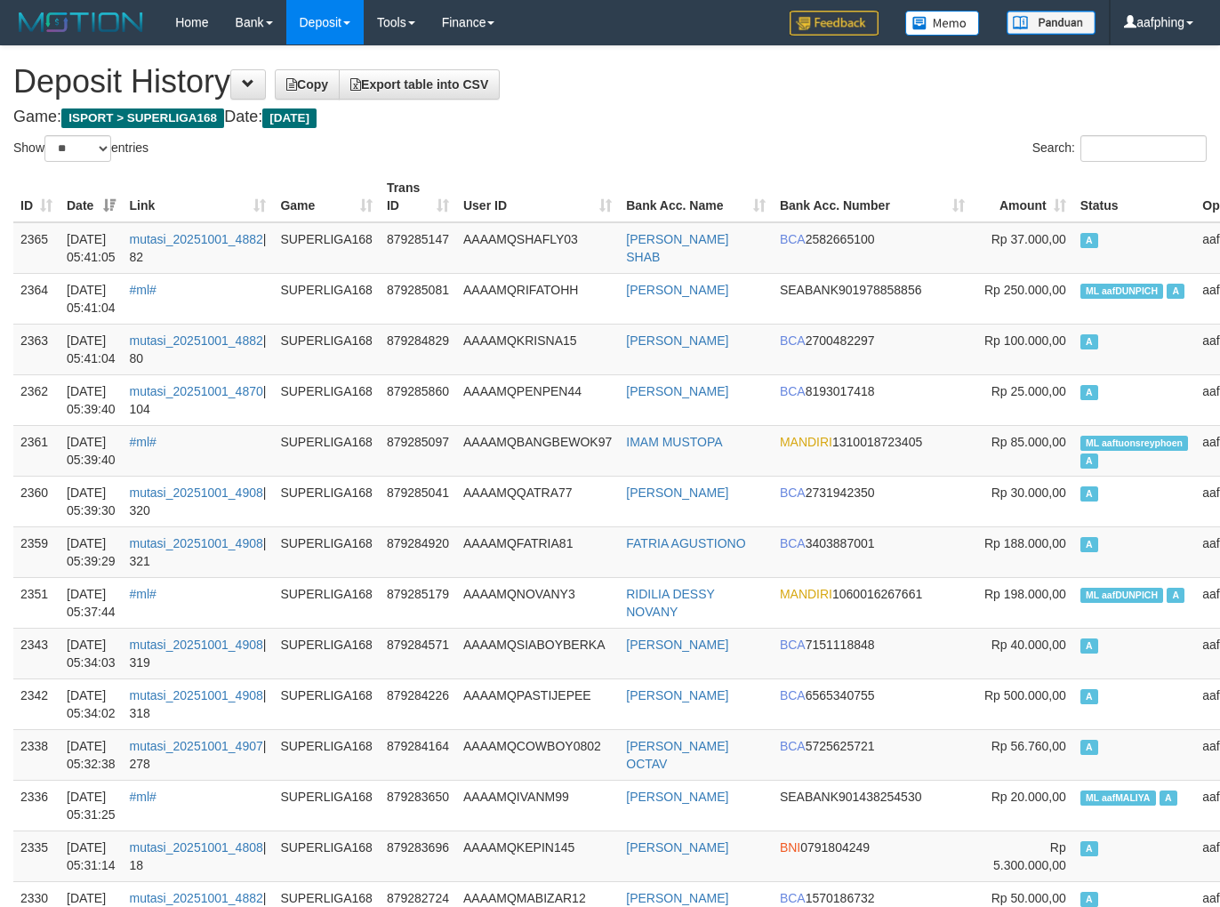
select select "**"
